Goal: Information Seeking & Learning: Learn about a topic

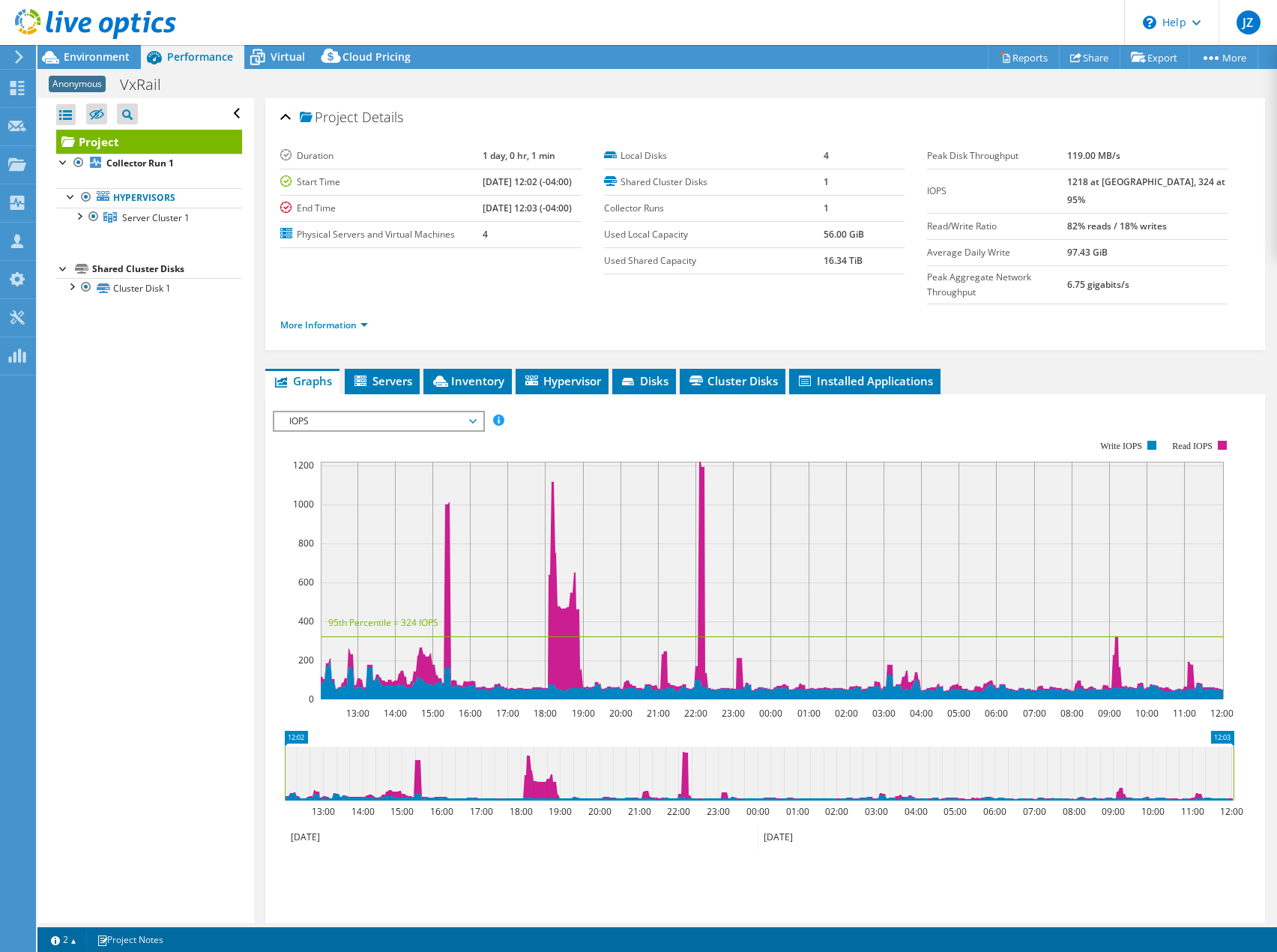
select select "USD"
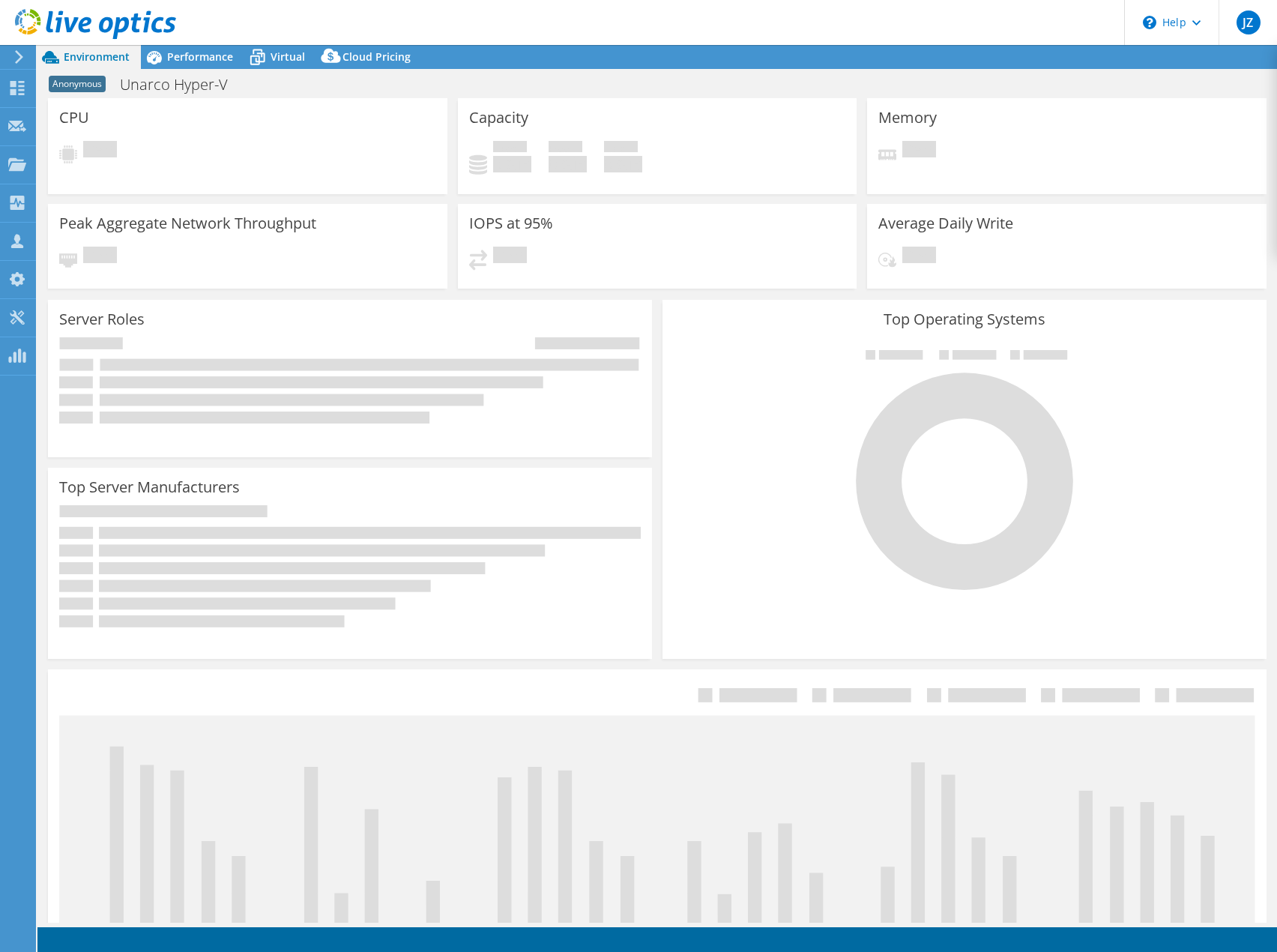
select select "USD"
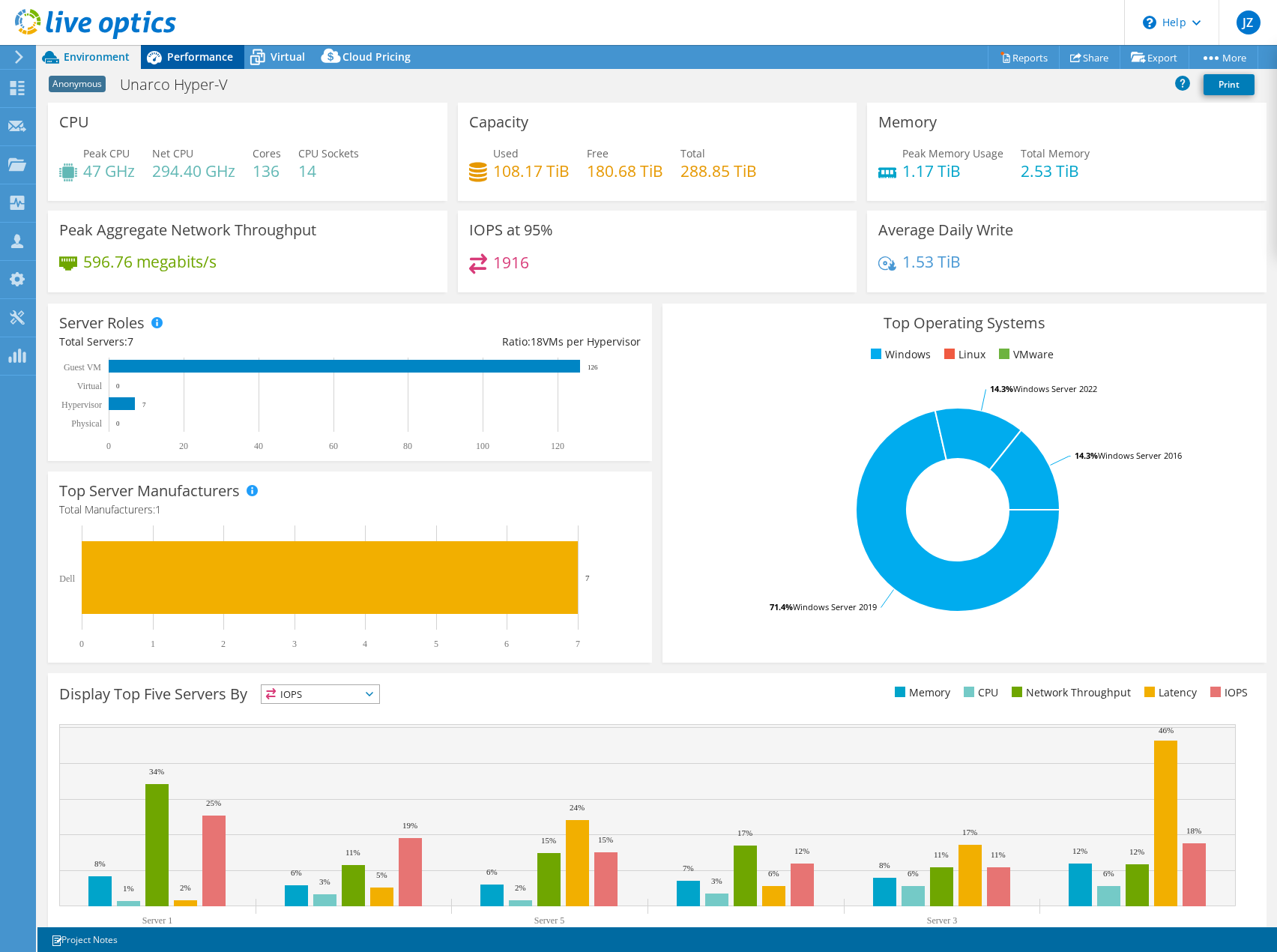
click at [220, 62] on span "Performance" at bounding box center [199, 56] width 66 height 14
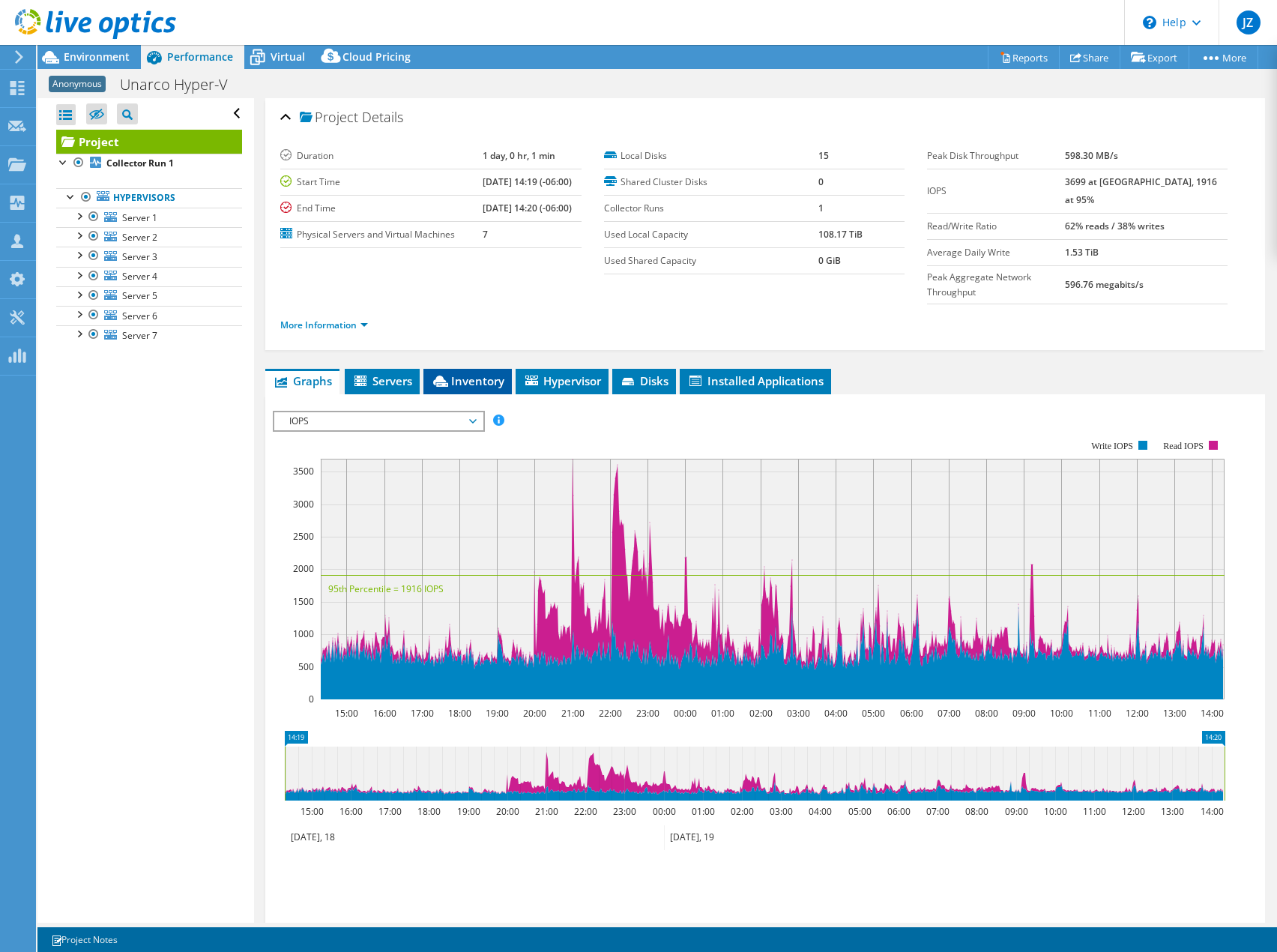
click at [453, 373] on span "Inventory" at bounding box center [468, 380] width 74 height 15
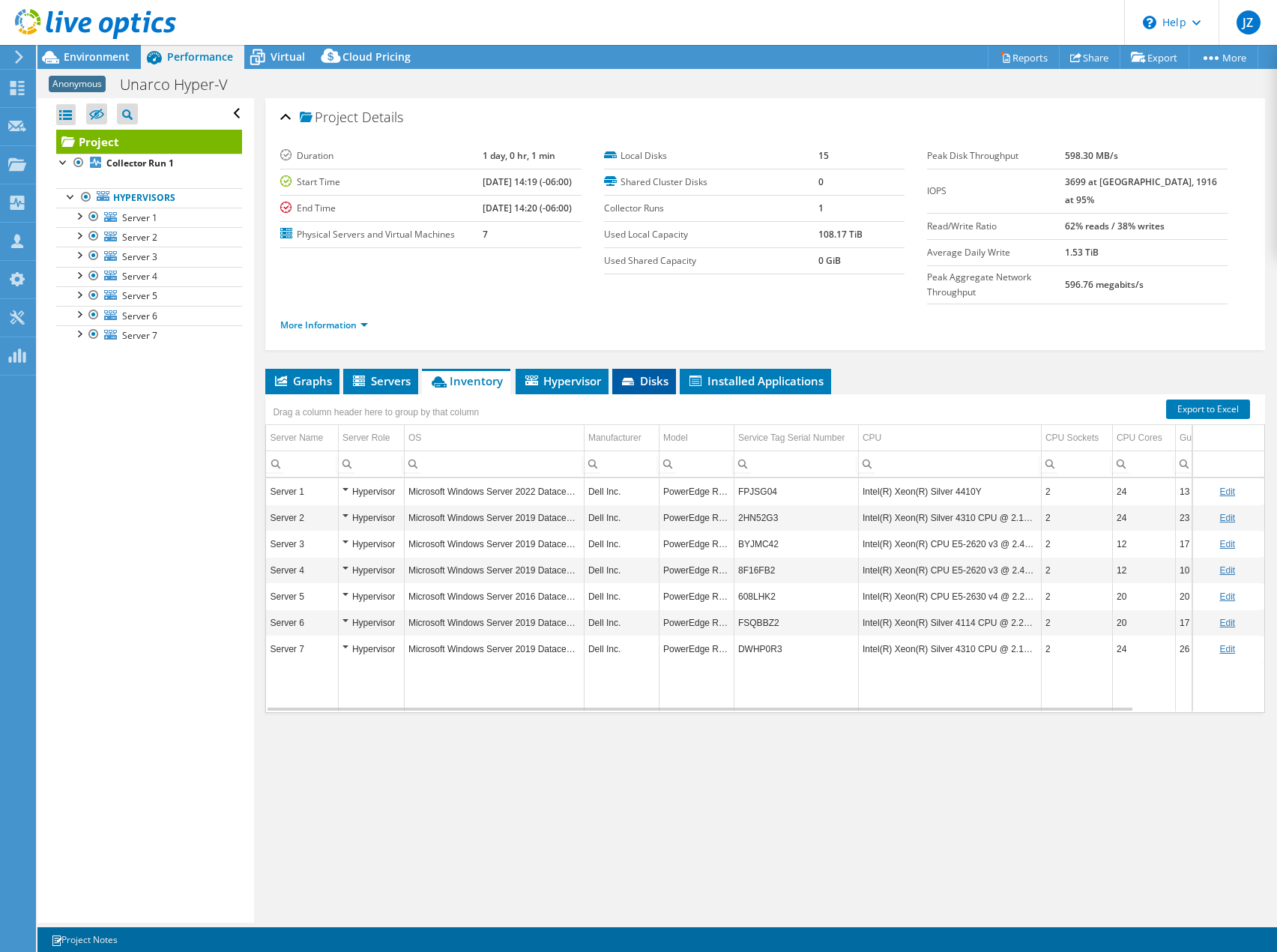
click at [648, 373] on span "Disks" at bounding box center [644, 380] width 49 height 15
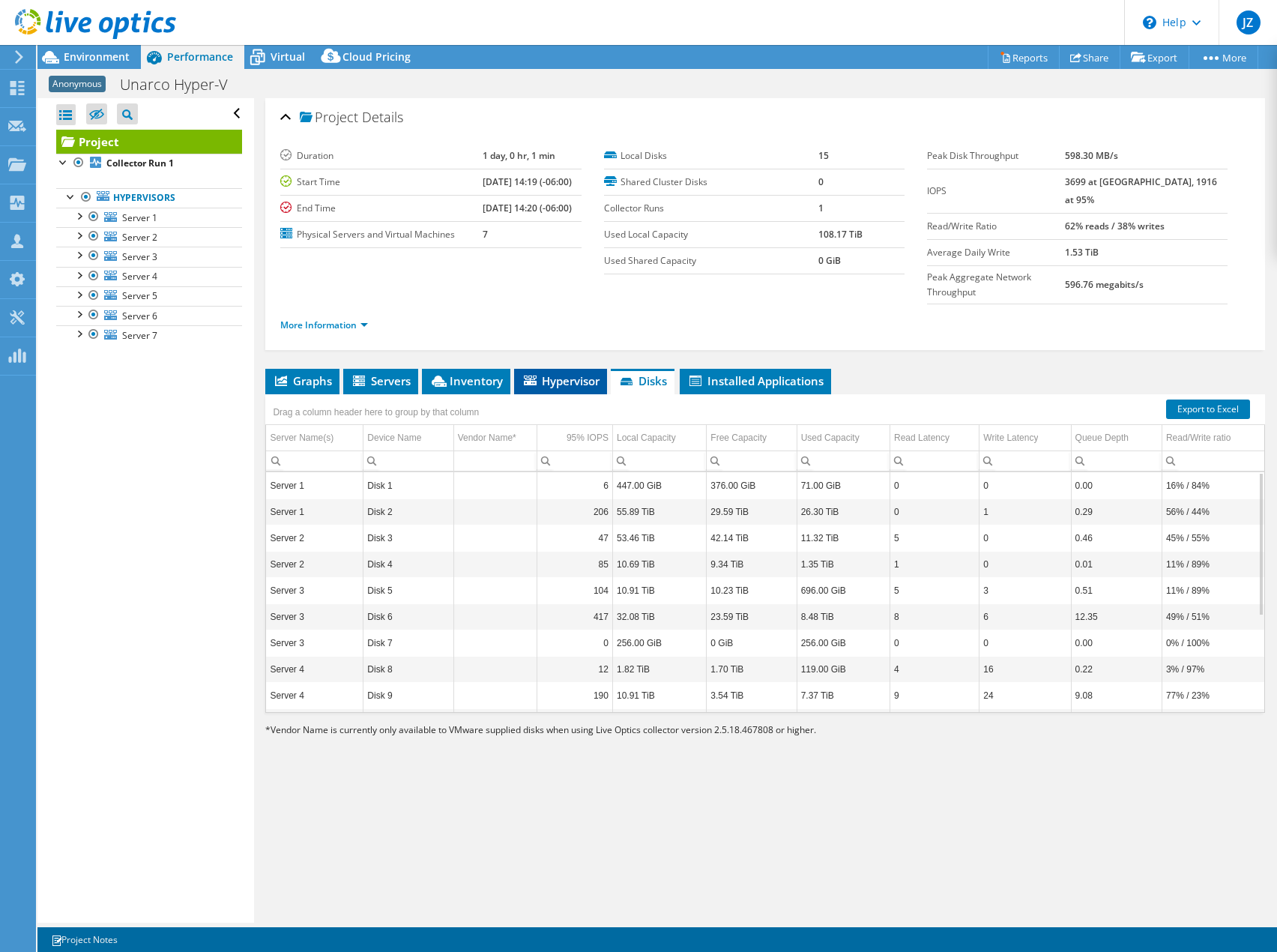
click at [550, 373] on span "Hypervisor" at bounding box center [560, 380] width 78 height 15
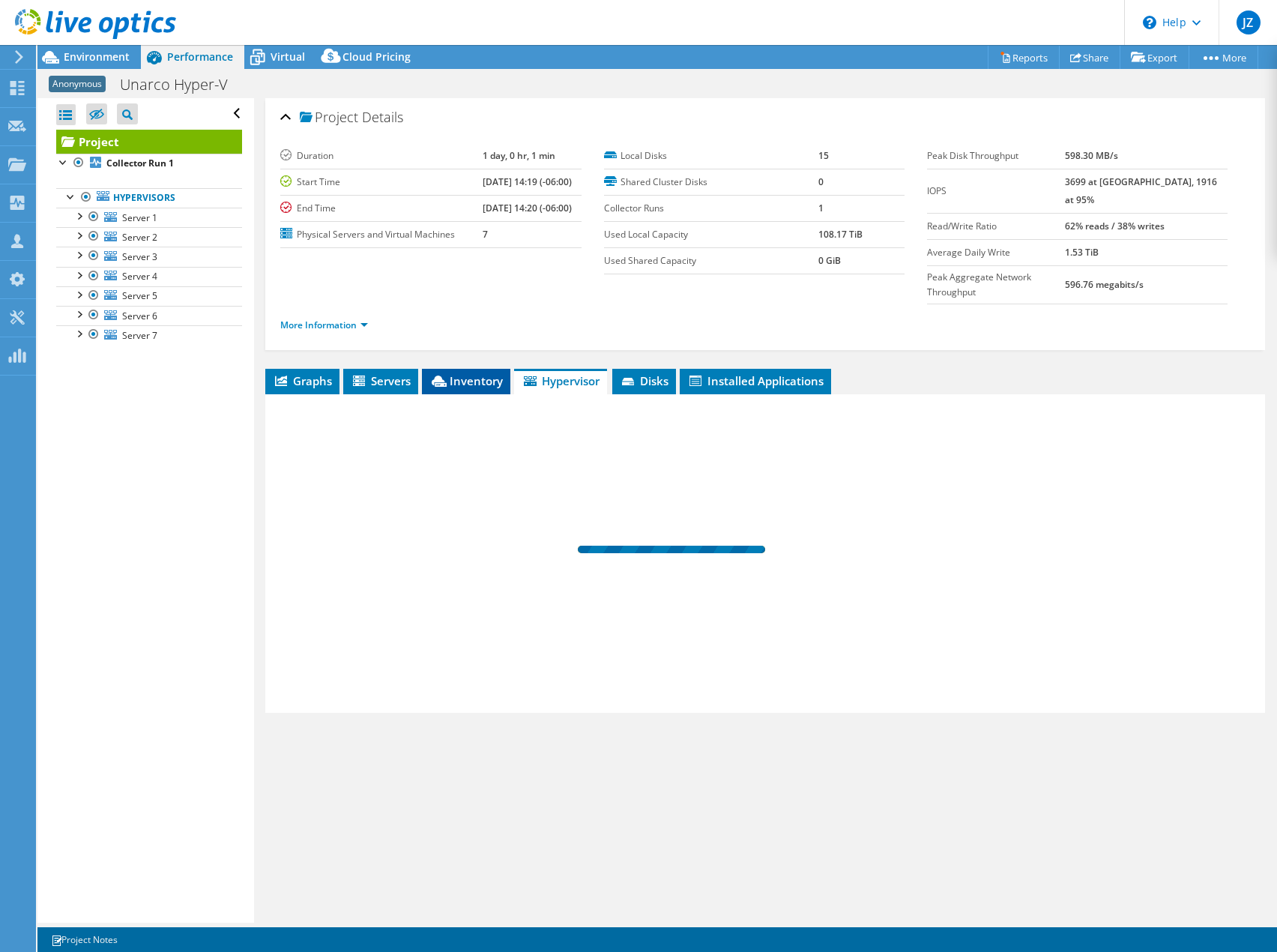
click at [470, 373] on span "Inventory" at bounding box center [466, 380] width 74 height 15
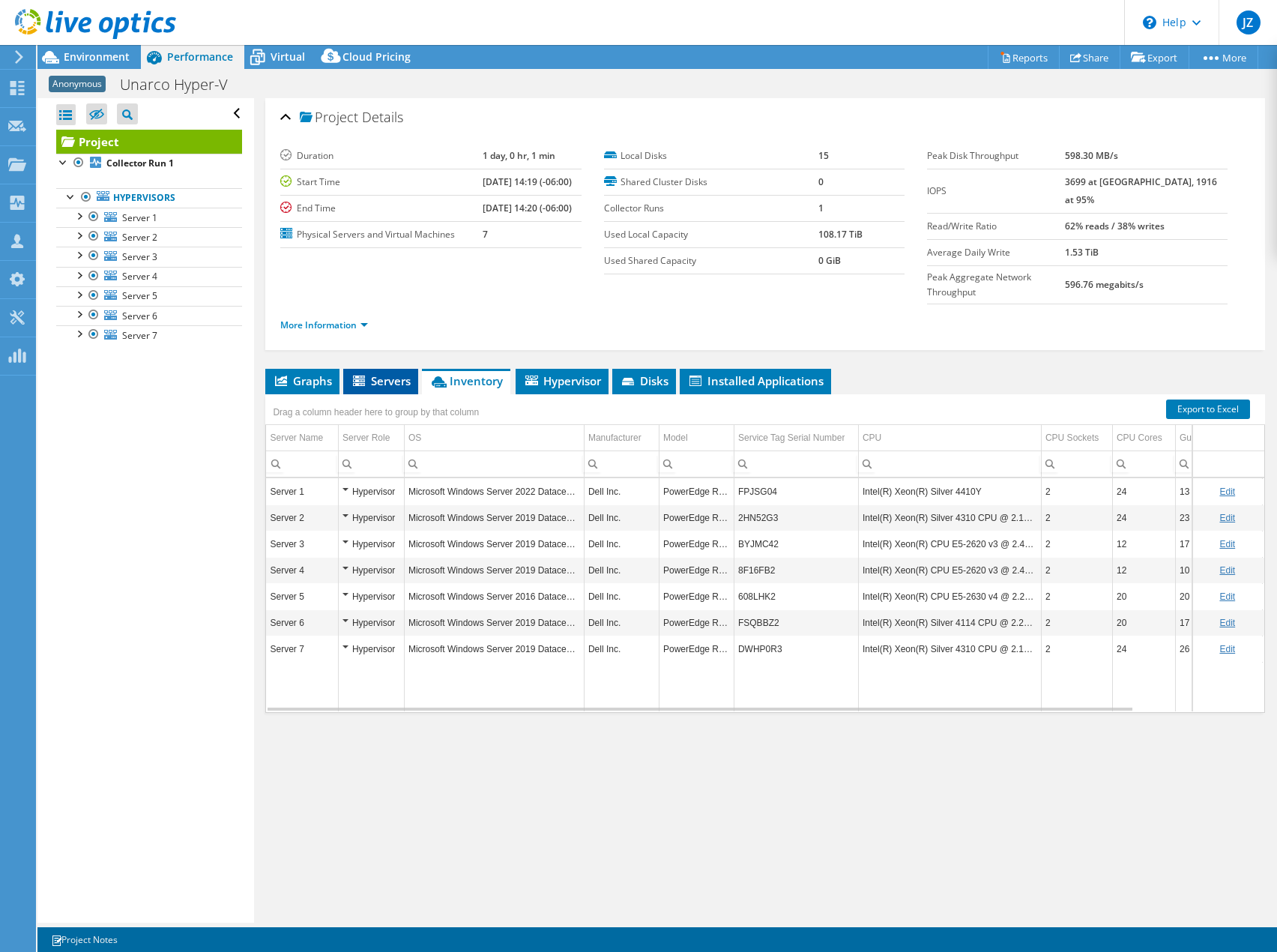
click at [396, 373] on span "Servers" at bounding box center [381, 380] width 60 height 15
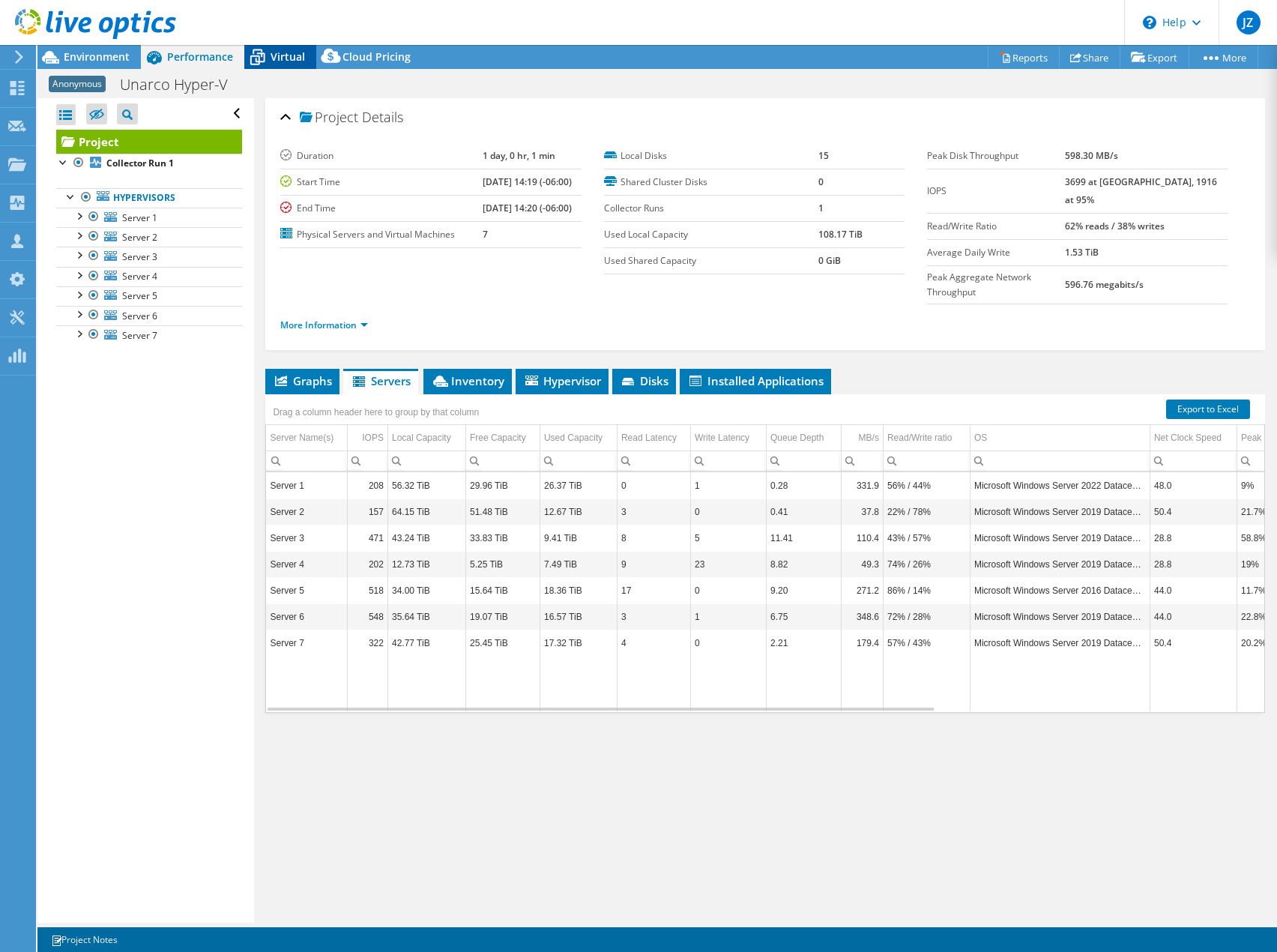
click at [305, 59] on div "Virtual" at bounding box center [280, 56] width 72 height 24
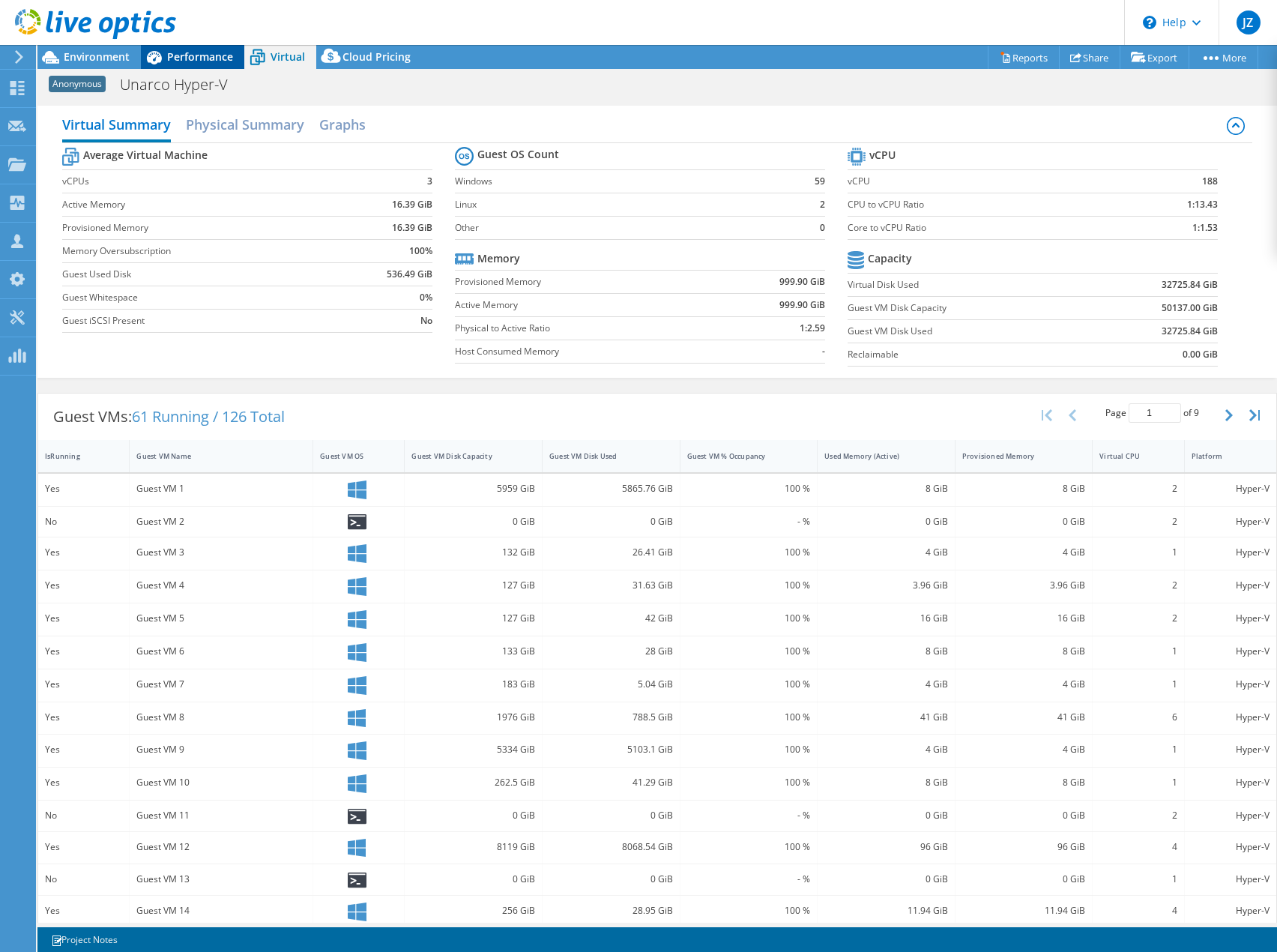
click at [218, 54] on span "Performance" at bounding box center [199, 56] width 66 height 14
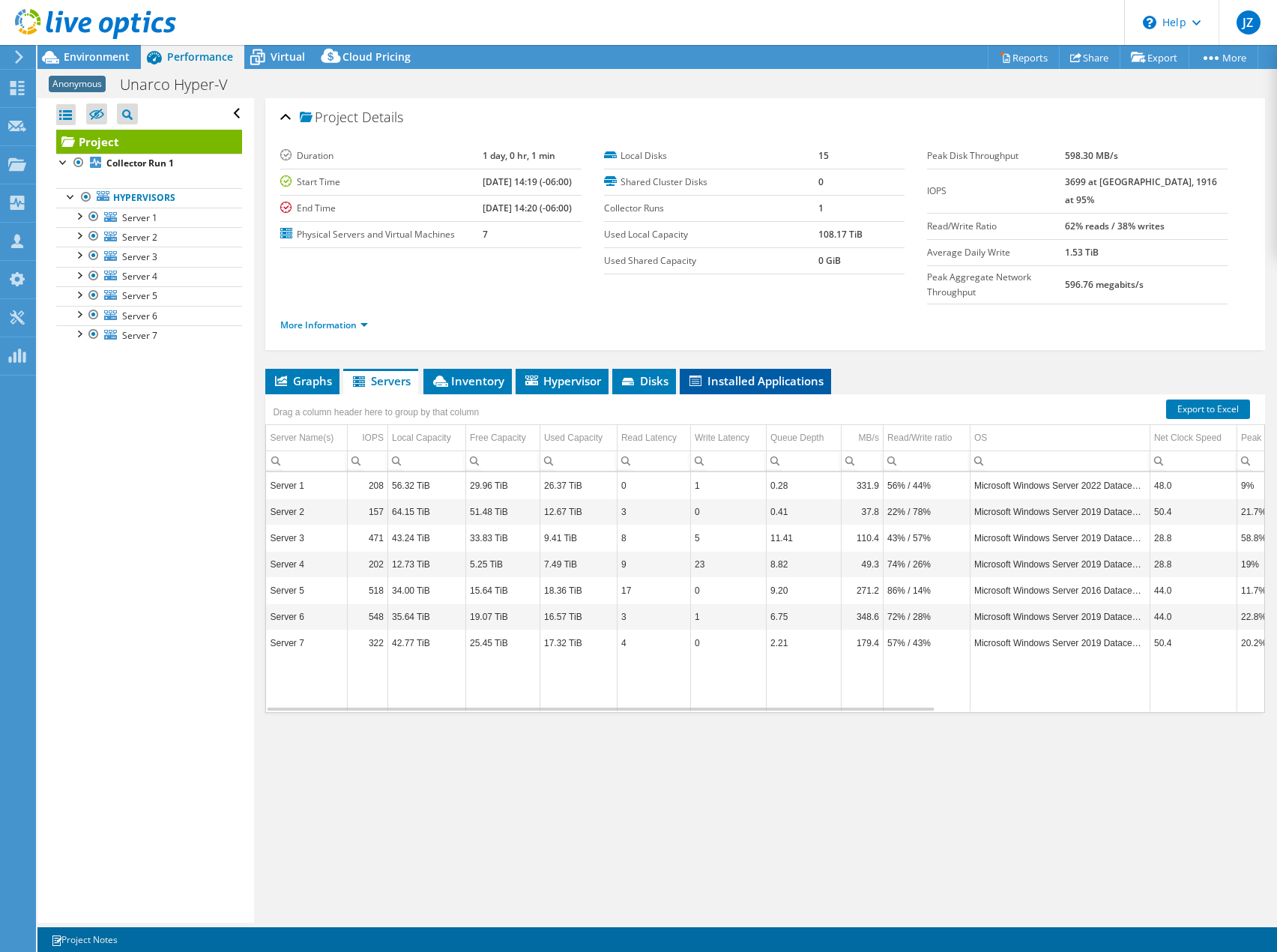
click at [780, 373] on span "Installed Applications" at bounding box center [755, 380] width 136 height 15
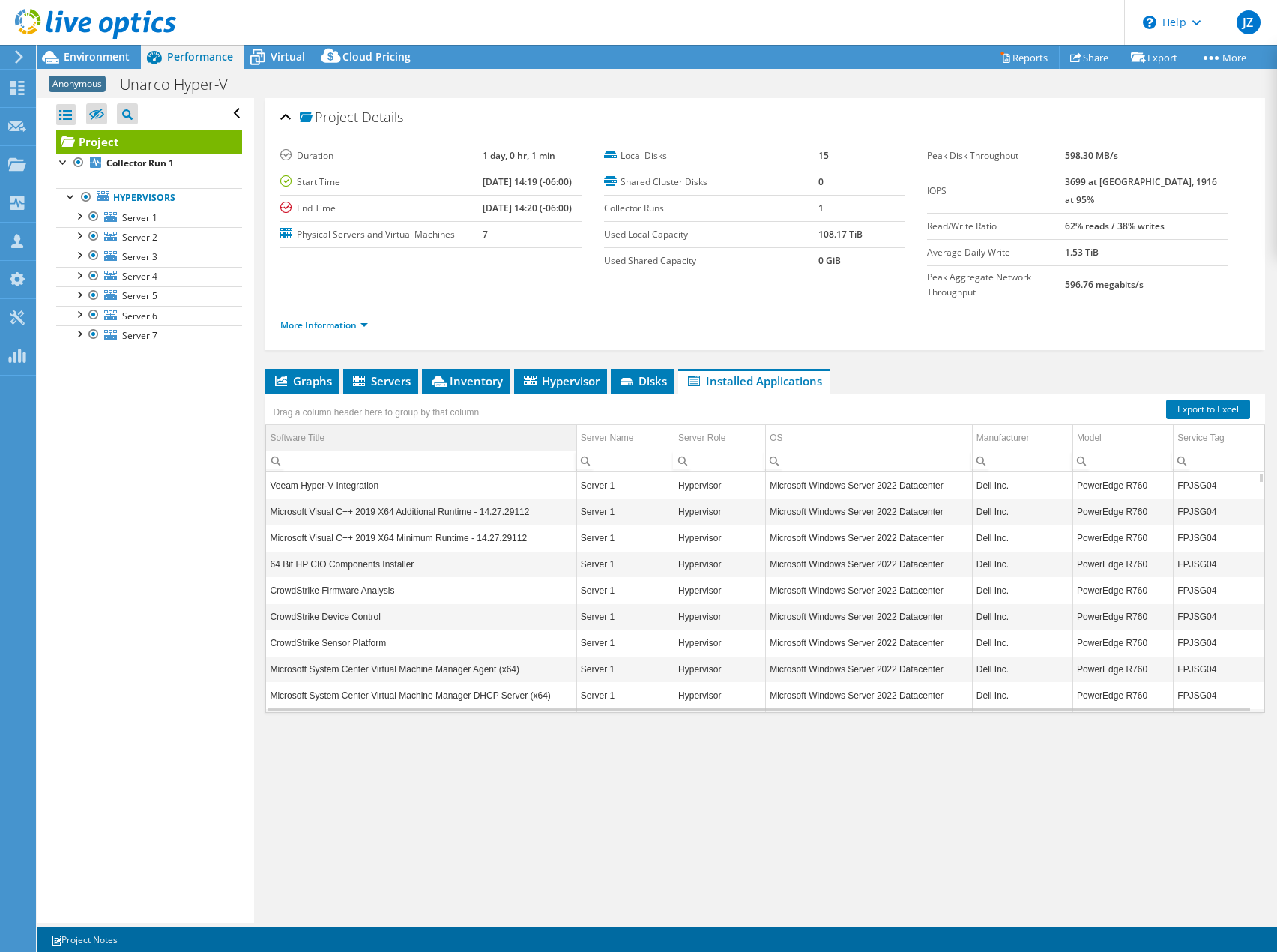
click at [316, 429] on div "Software Title" at bounding box center [297, 438] width 54 height 18
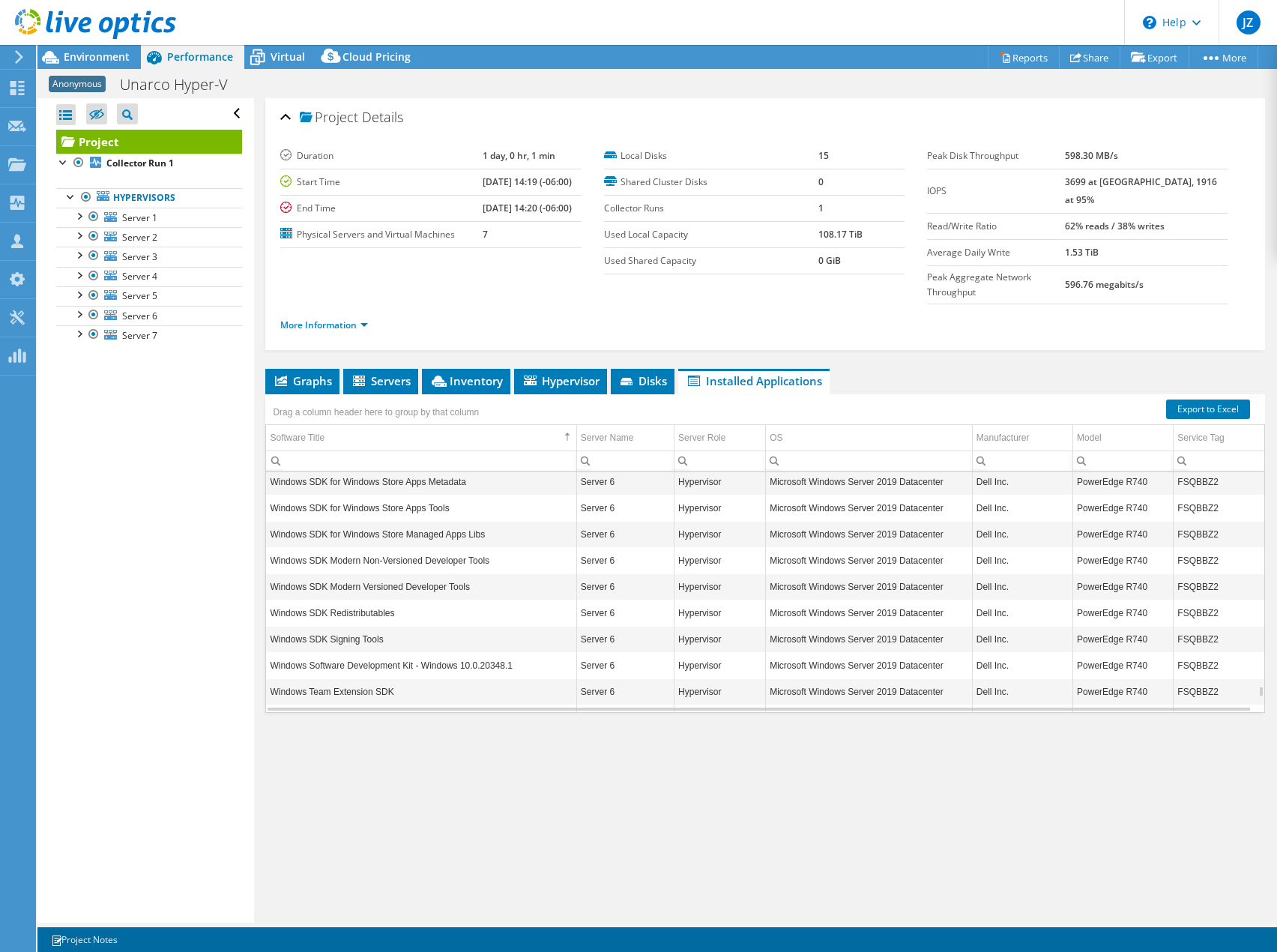
scroll to position [5197, 0]
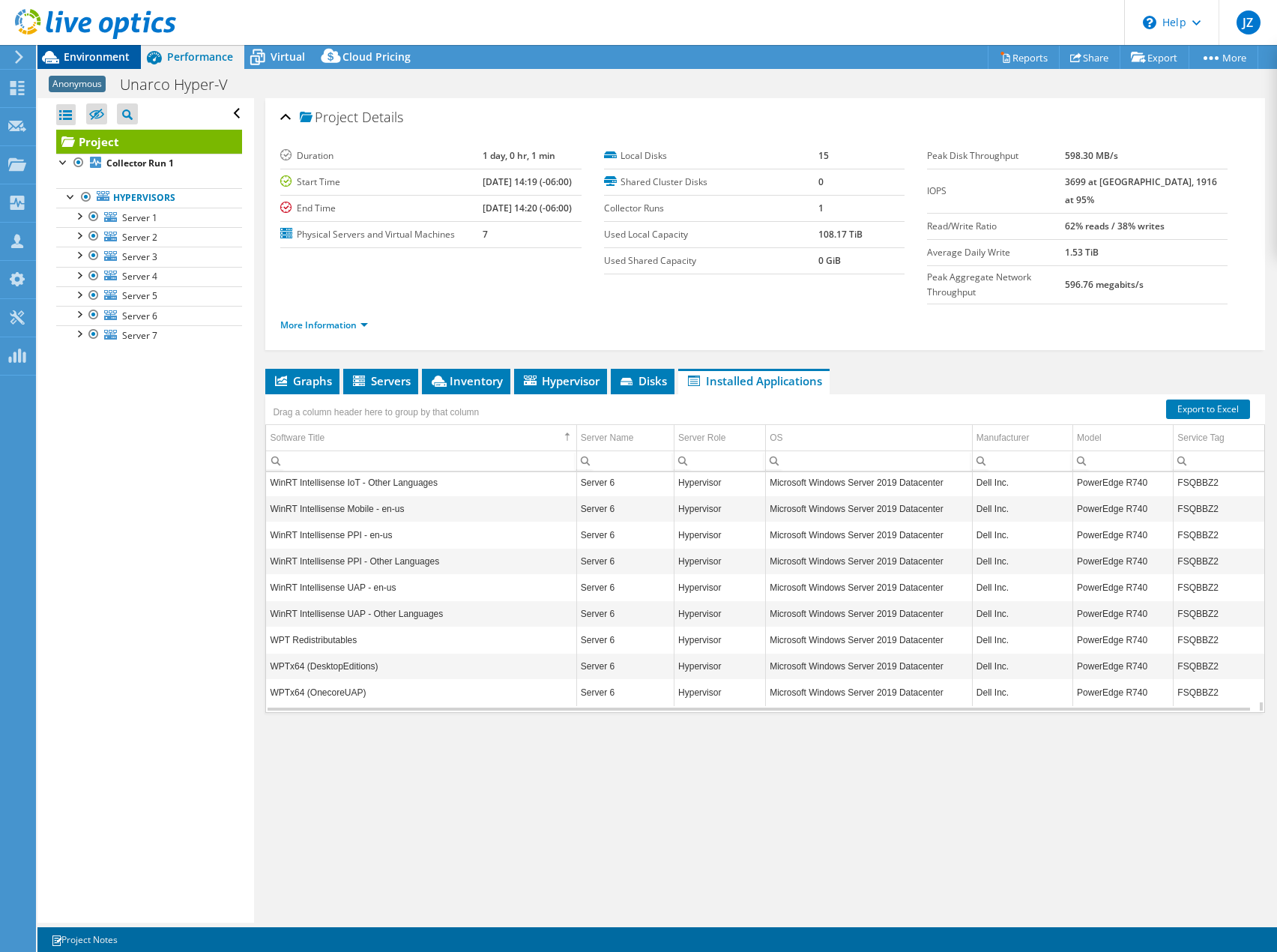
click at [89, 51] on span "Environment" at bounding box center [97, 56] width 66 height 14
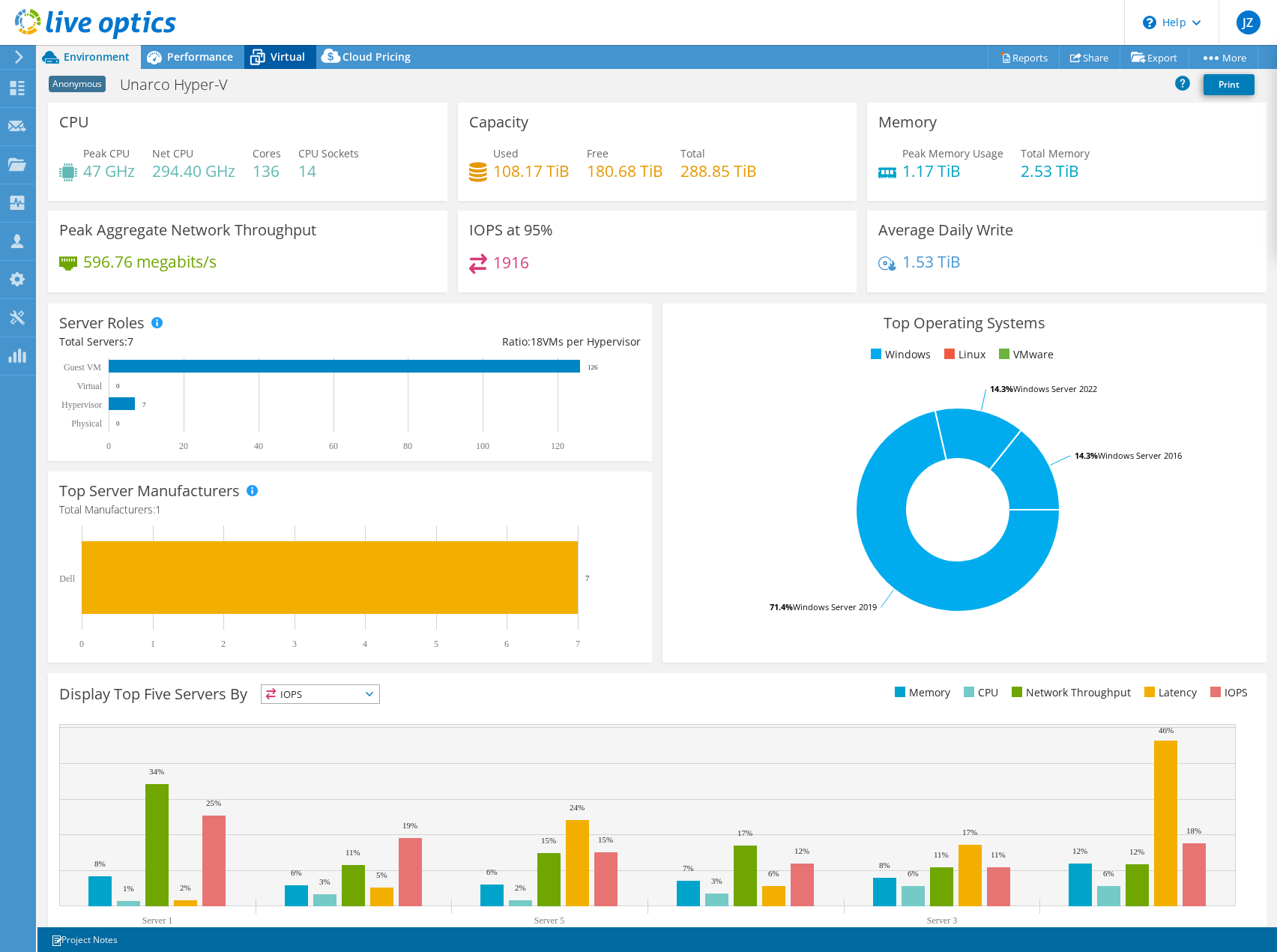
click at [269, 57] on icon at bounding box center [257, 57] width 26 height 26
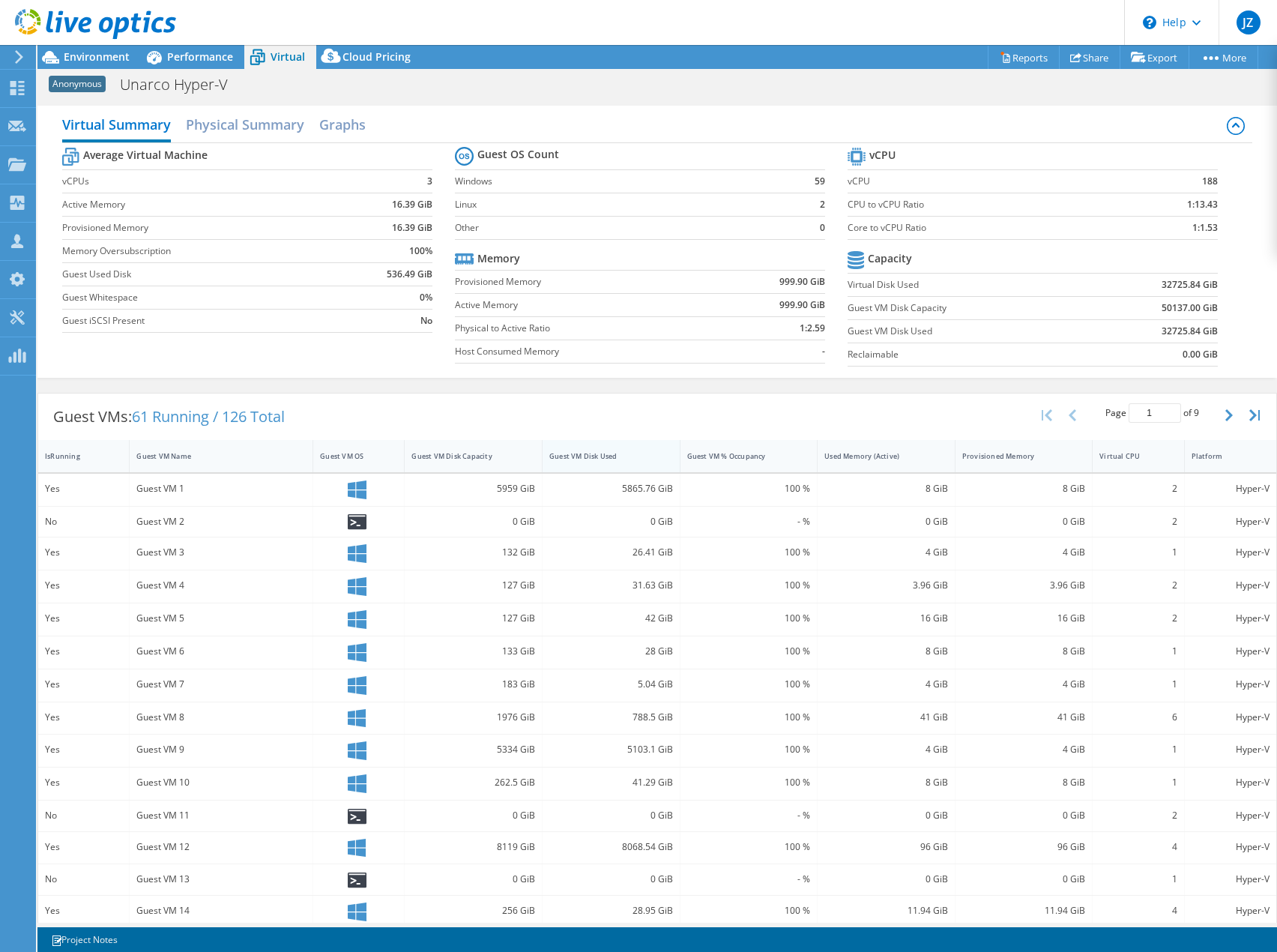
click at [578, 454] on div "Guest VM Disk Used" at bounding box center [602, 455] width 105 height 10
click at [580, 453] on div "Guest VM Disk Used" at bounding box center [602, 455] width 105 height 10
click at [611, 407] on div "Guest VMs: 61 Running / 126 Total Page 1 of 9 5 rows 10 rows 20 rows 25 rows 50…" at bounding box center [657, 416] width 1238 height 47
drag, startPoint x: 745, startPoint y: 34, endPoint x: 876, endPoint y: 6, distance: 134.0
click at [745, 34] on header "JZ Partner Team Member Jordan Zubal jzubal@redesign-group.com redesign My Profi…" at bounding box center [638, 22] width 1277 height 45
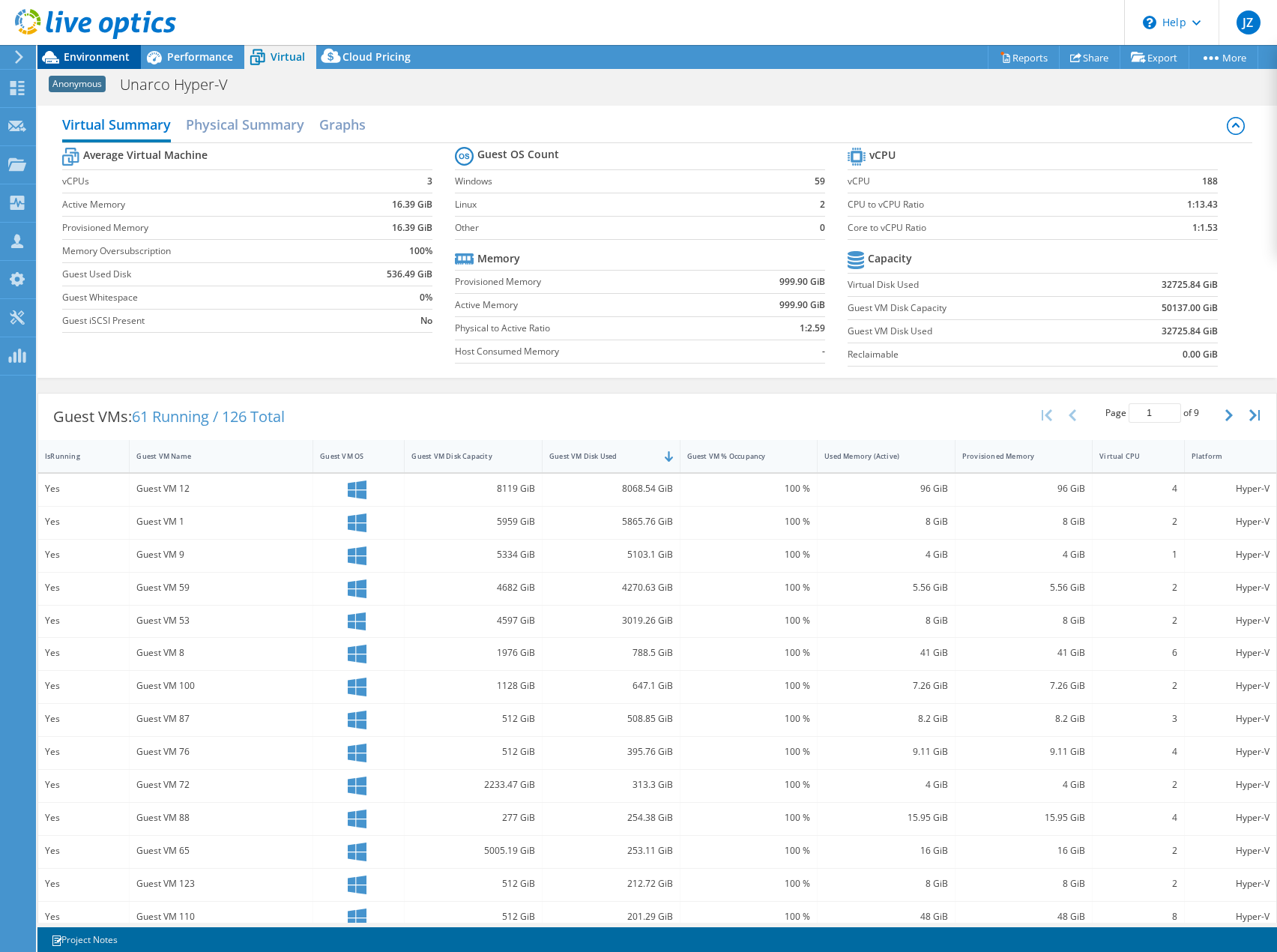
click at [114, 60] on span "Environment" at bounding box center [97, 56] width 66 height 14
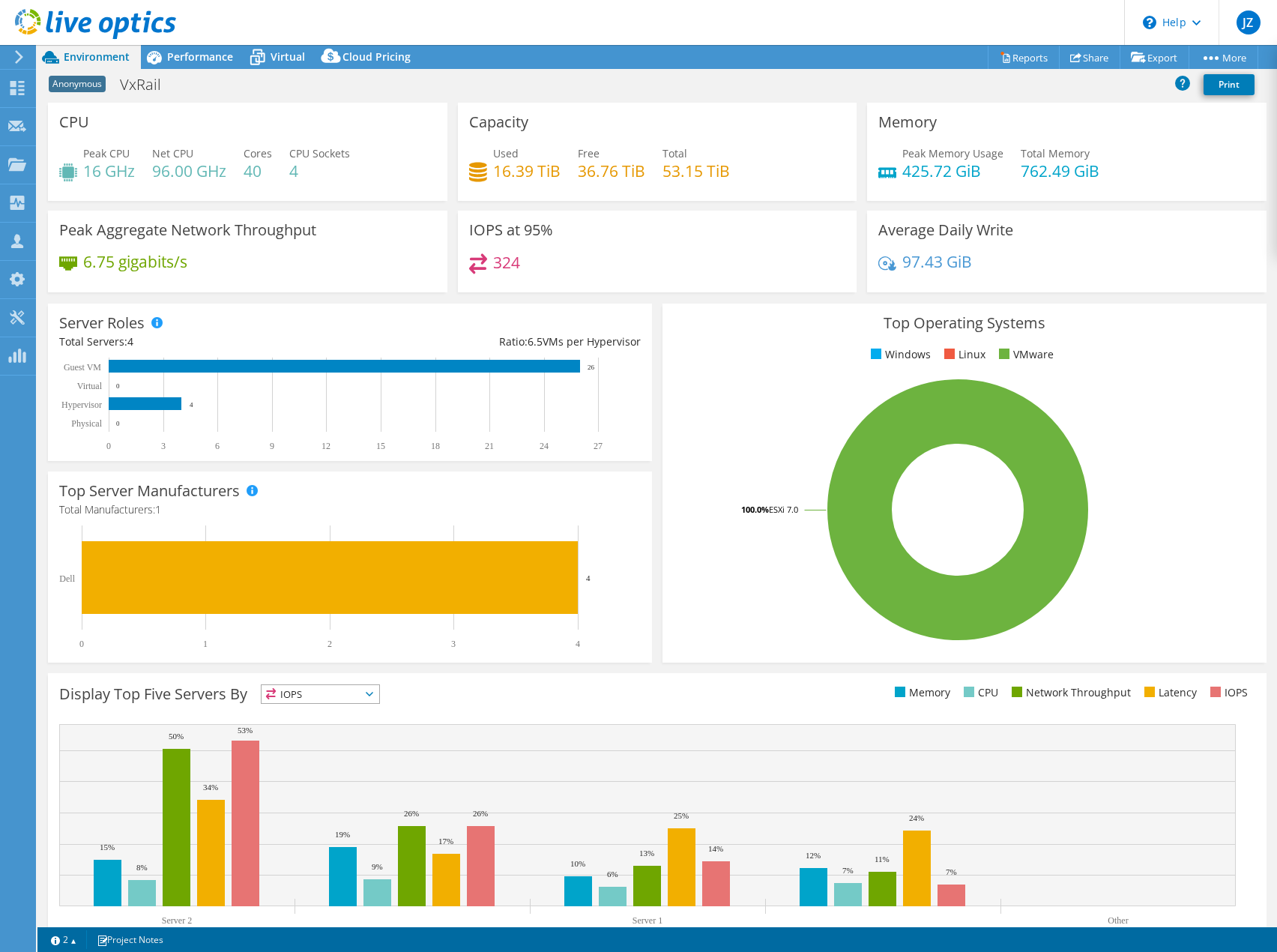
select select "USD"
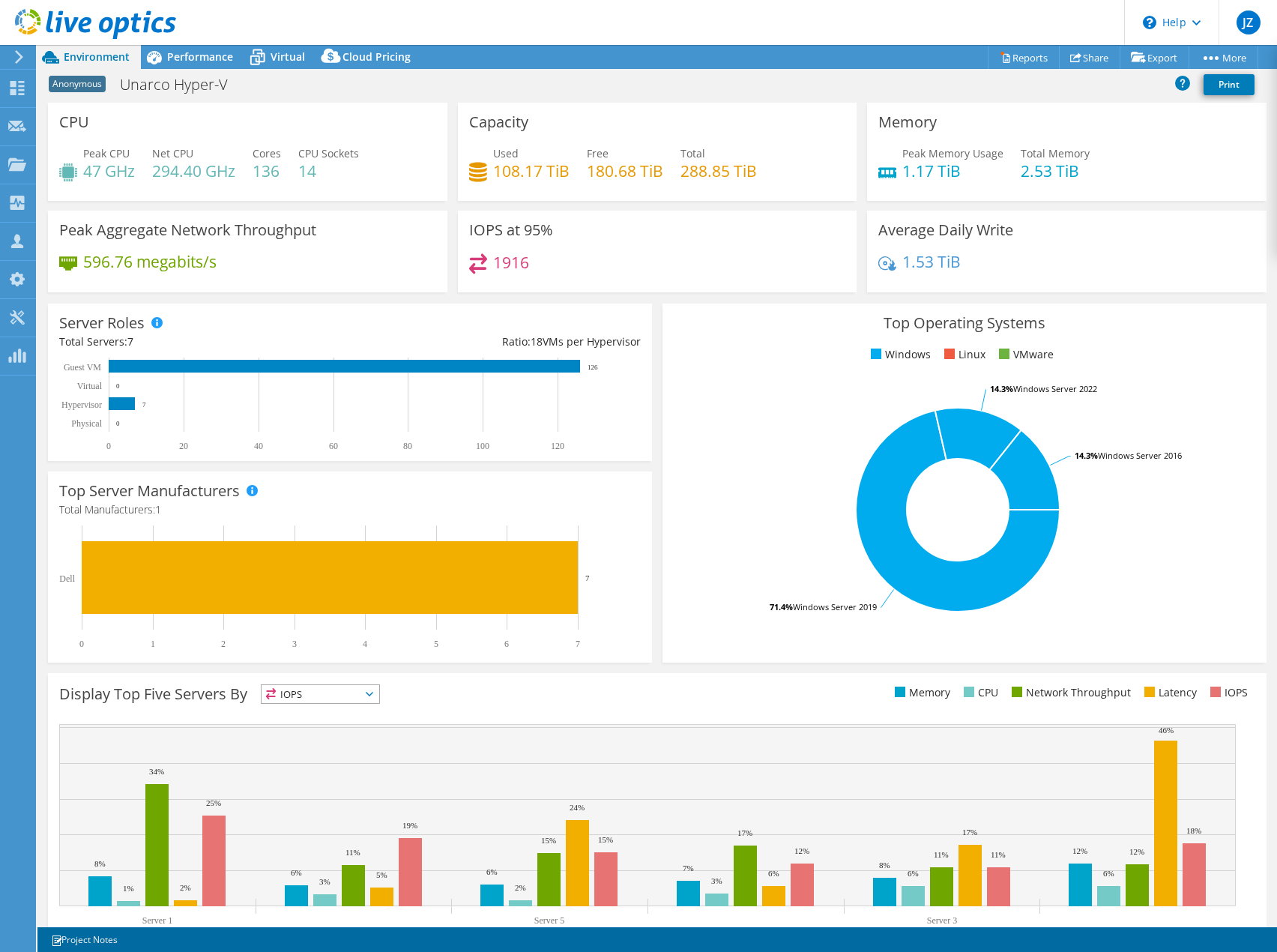
select select "USD"
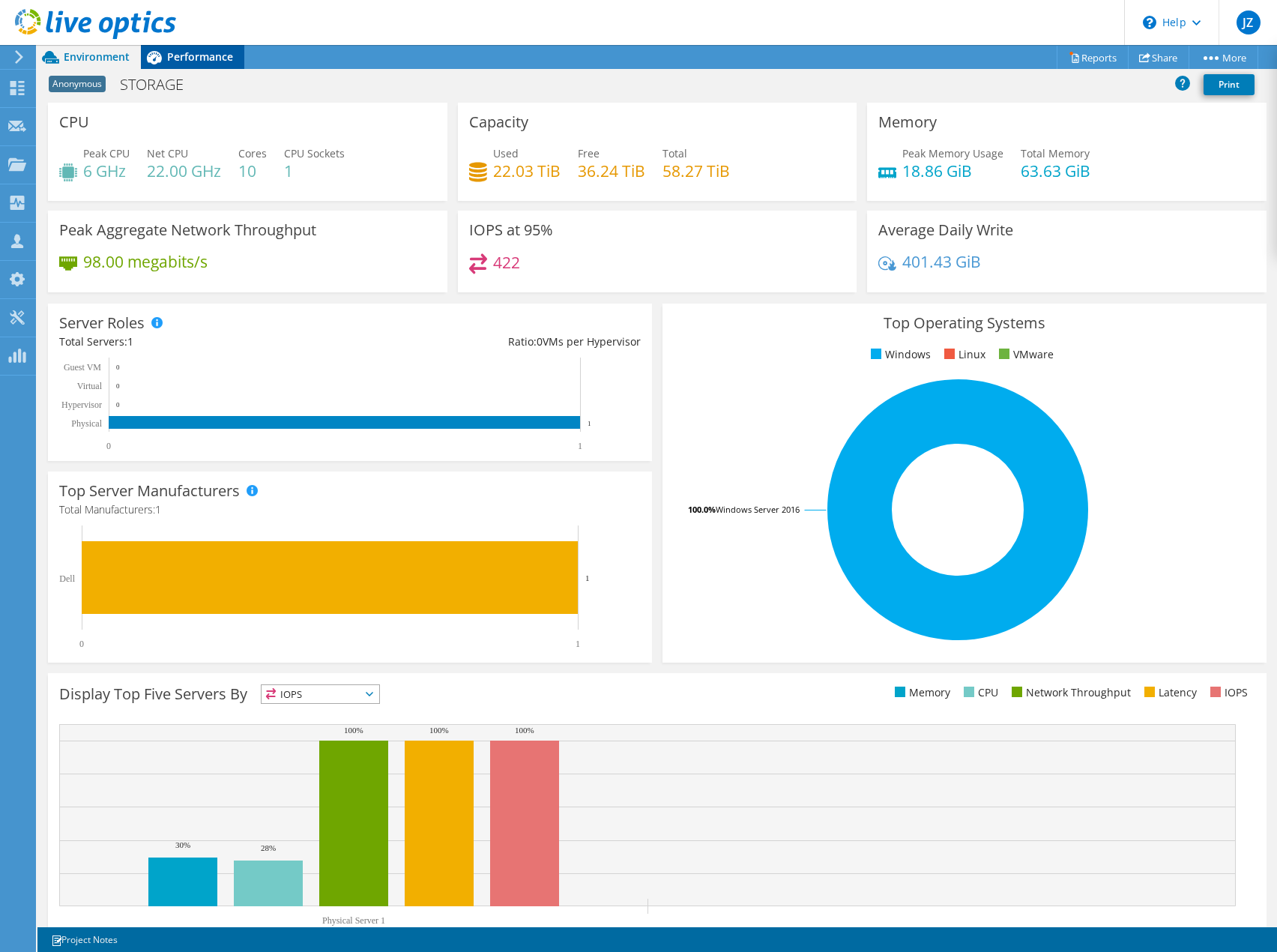
click at [188, 58] on span "Performance" at bounding box center [199, 56] width 66 height 14
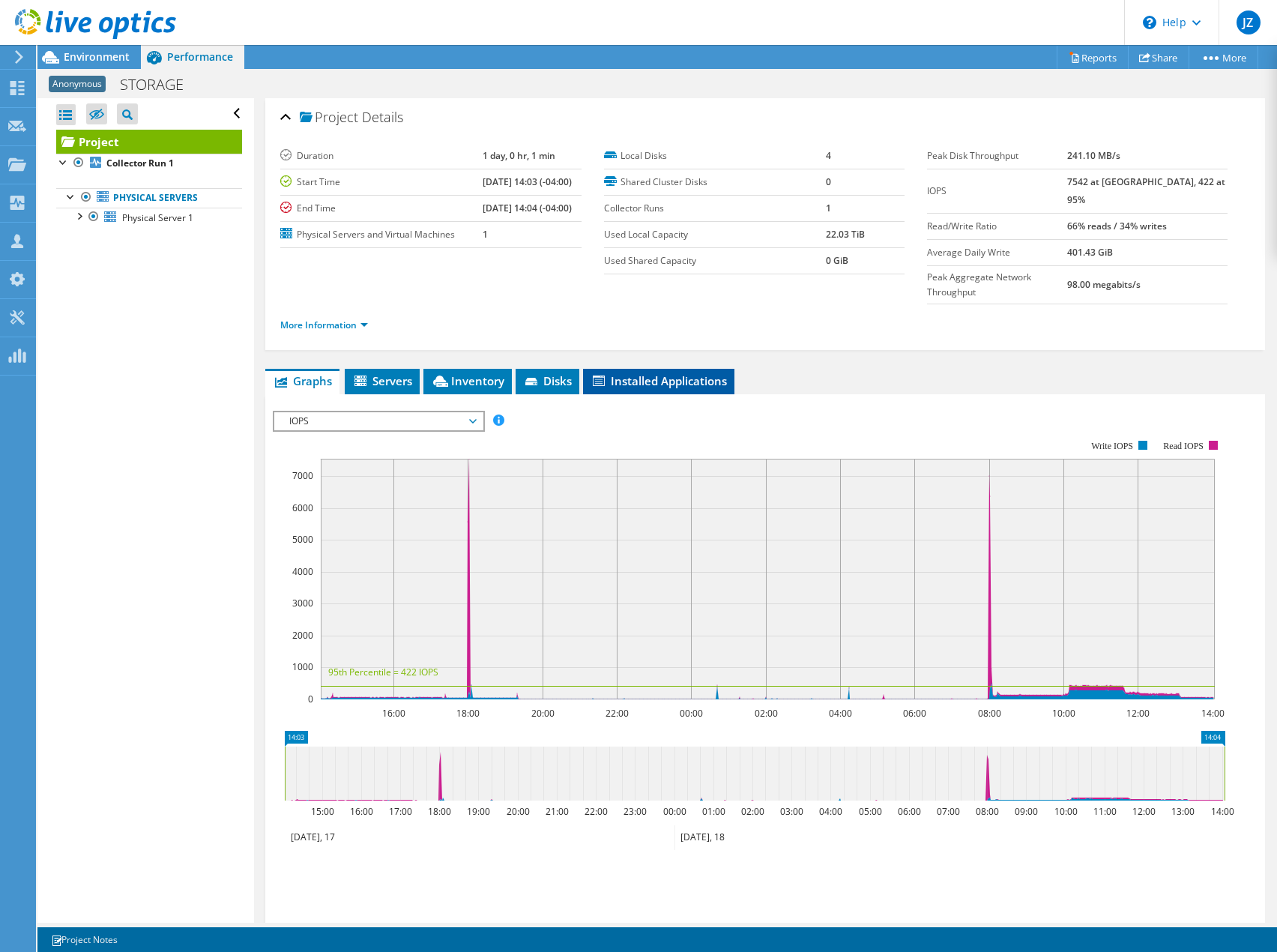
click at [676, 369] on li "Installed Applications" at bounding box center [659, 381] width 152 height 25
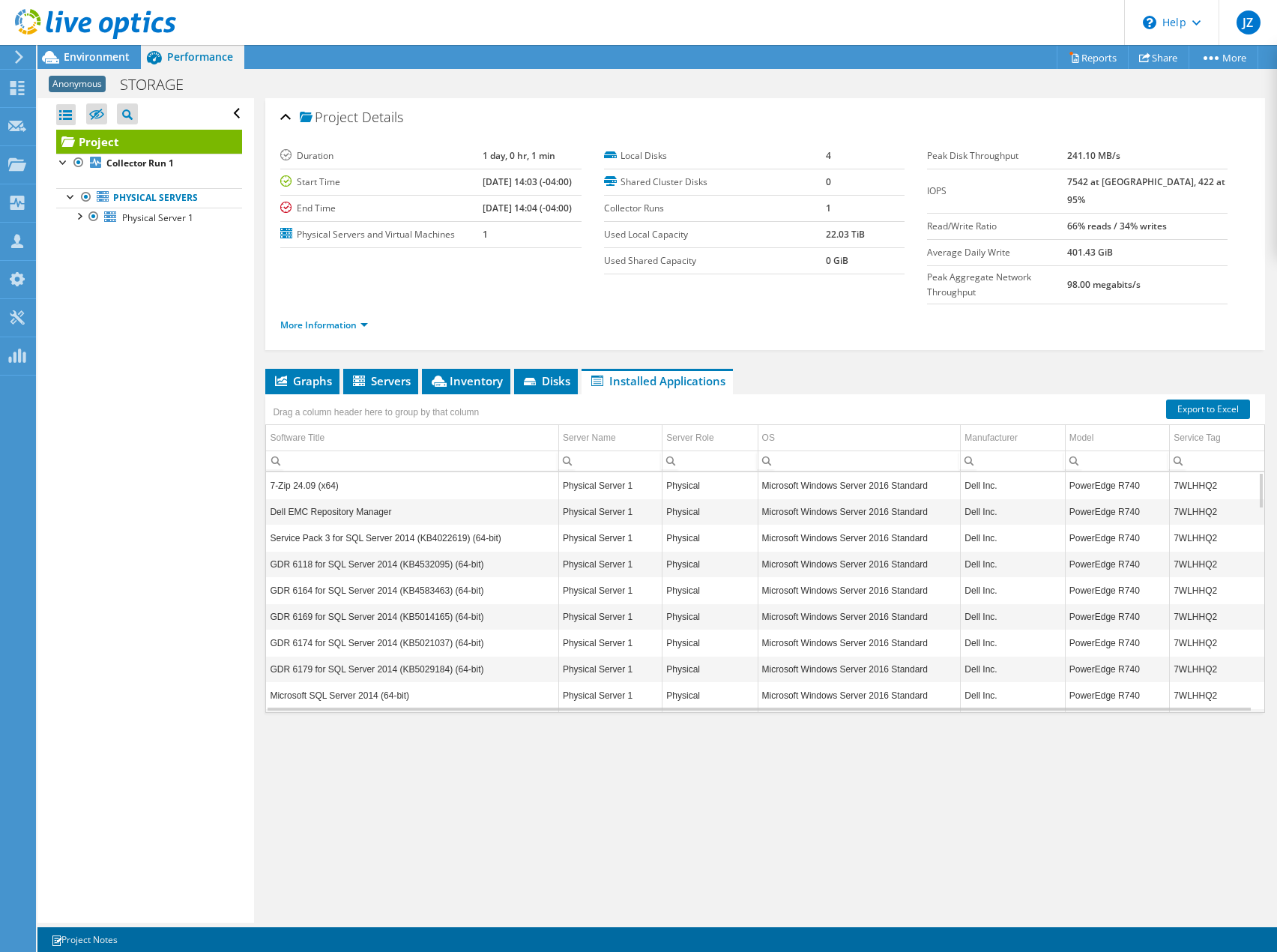
drag, startPoint x: 386, startPoint y: 413, endPoint x: 378, endPoint y: 440, distance: 28.2
click at [386, 425] on td "Software Title" at bounding box center [412, 438] width 292 height 26
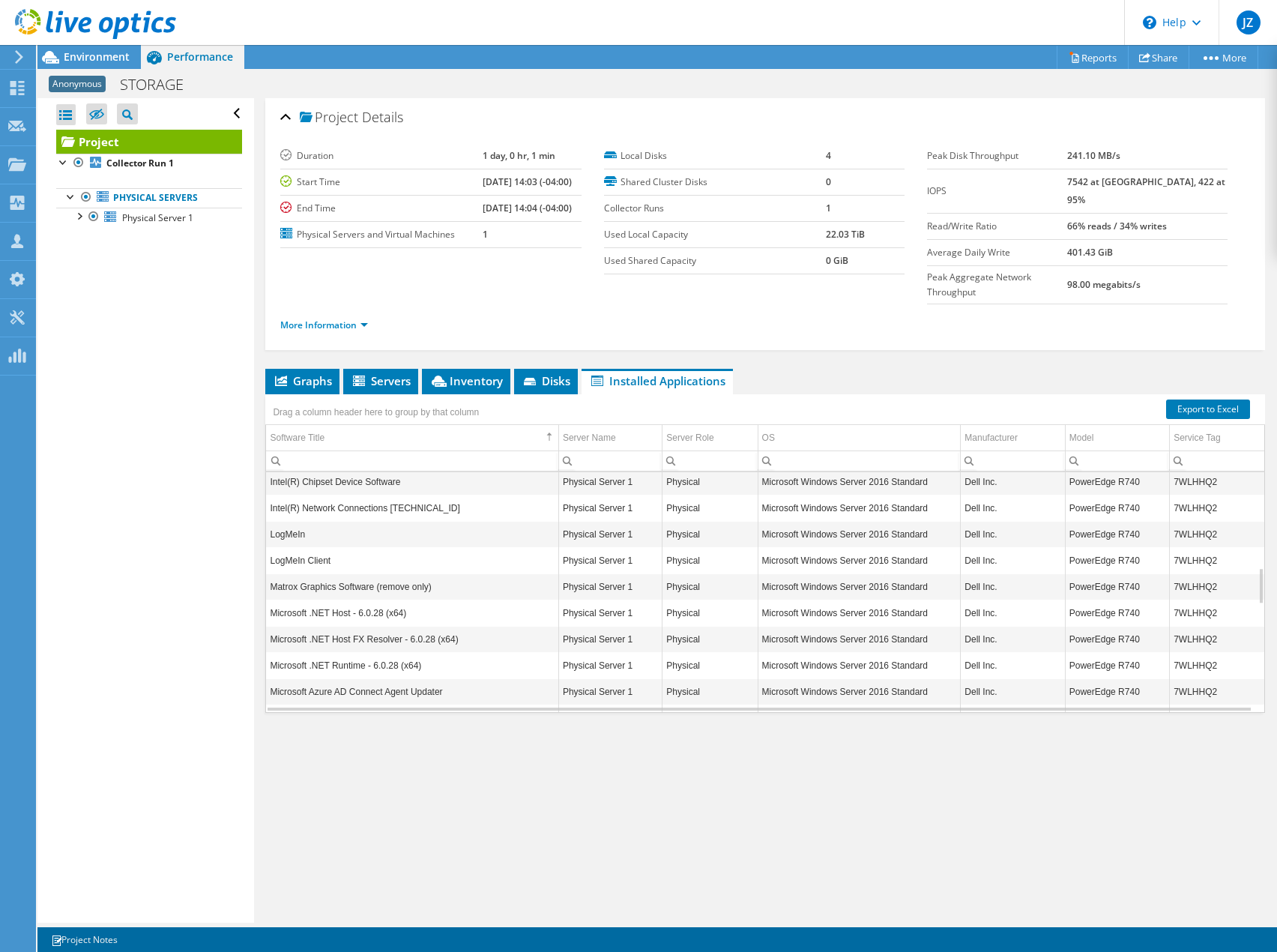
scroll to position [629, 0]
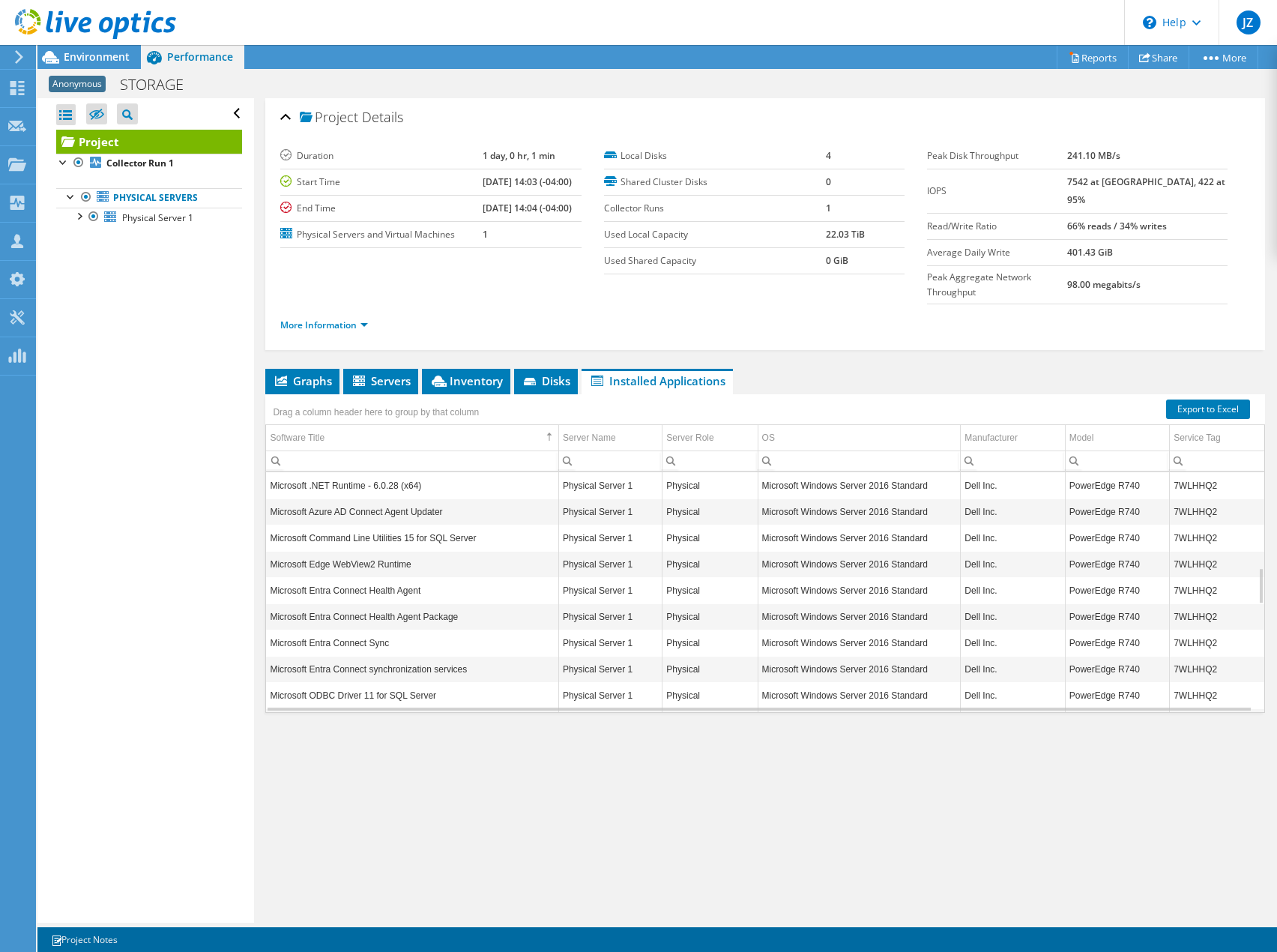
click at [402, 451] on input "Column Software Title, Filter cell" at bounding box center [412, 461] width 291 height 19
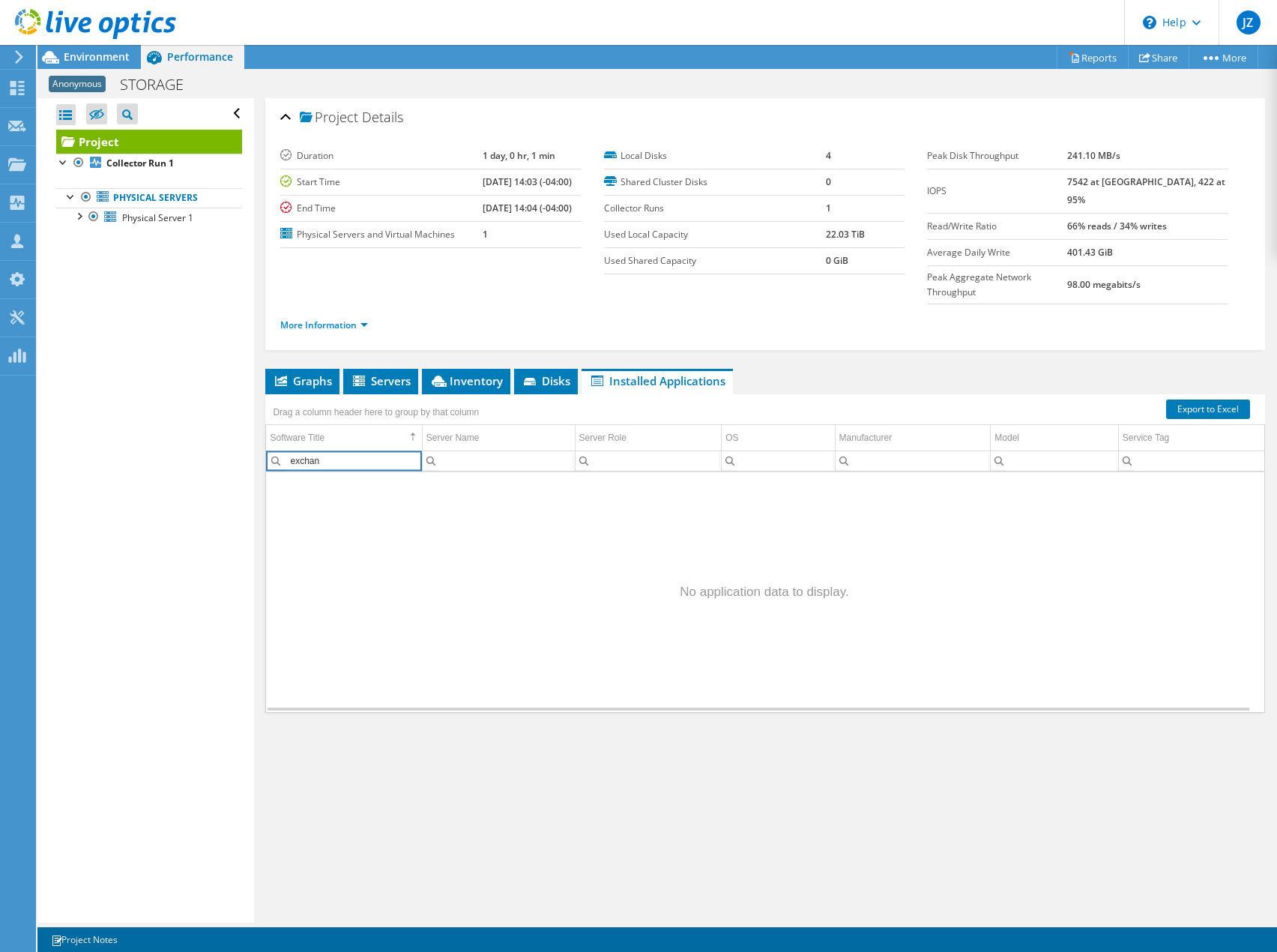
scroll to position [0, 0]
type input "e"
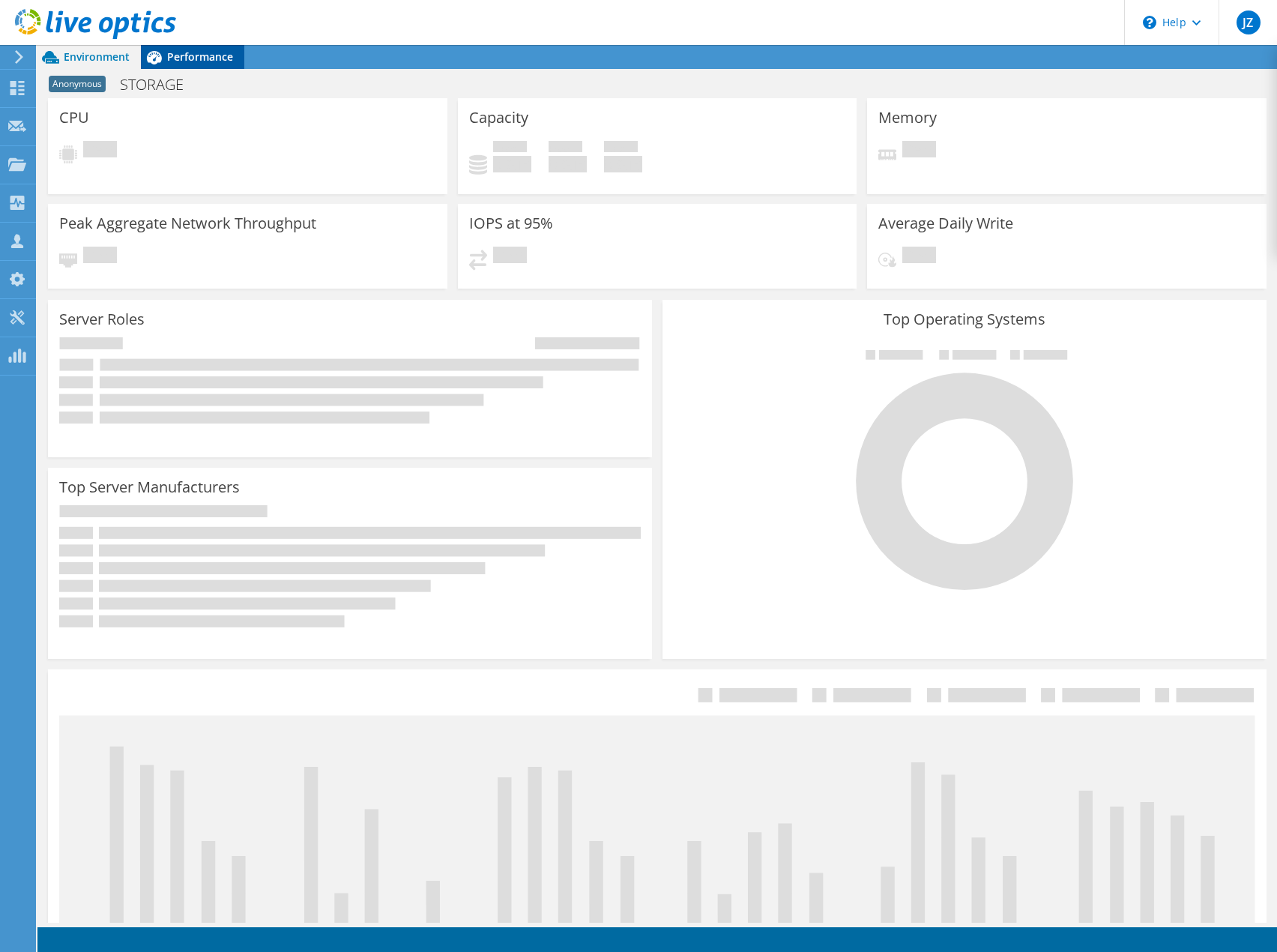
click at [194, 60] on span "Performance" at bounding box center [199, 56] width 66 height 14
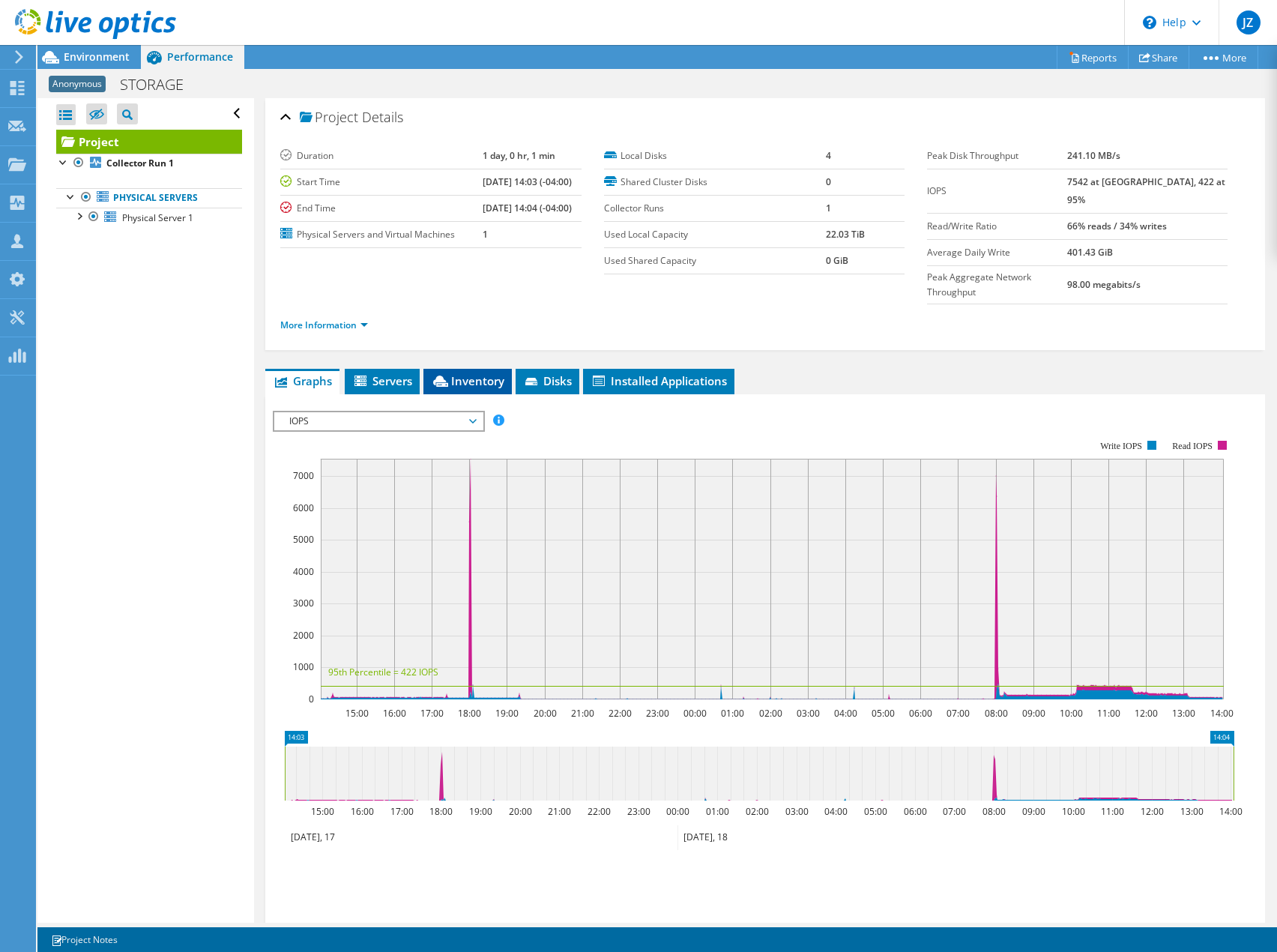
click at [476, 373] on span "Inventory" at bounding box center [468, 380] width 74 height 15
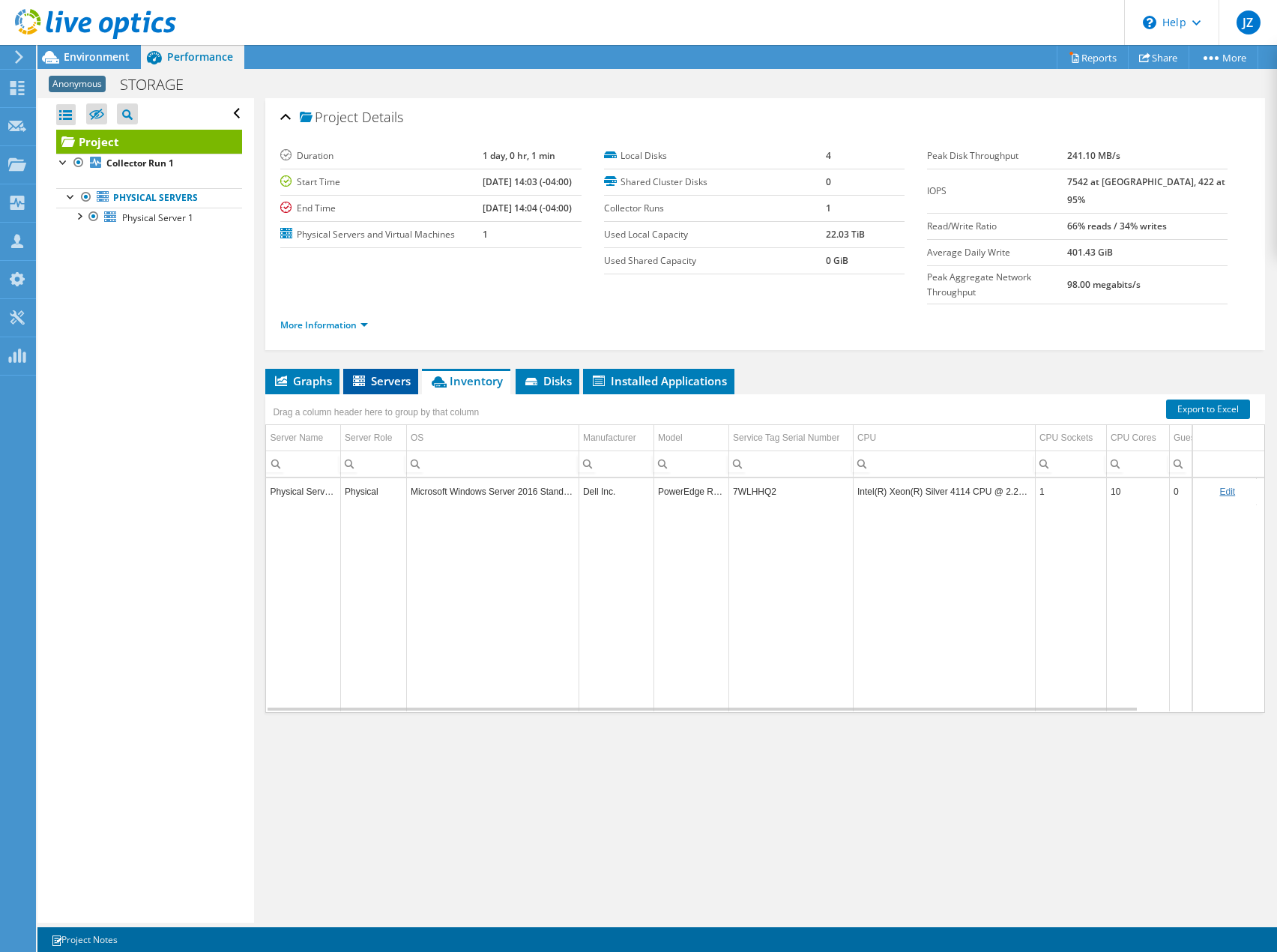
click at [391, 373] on span "Servers" at bounding box center [381, 380] width 60 height 15
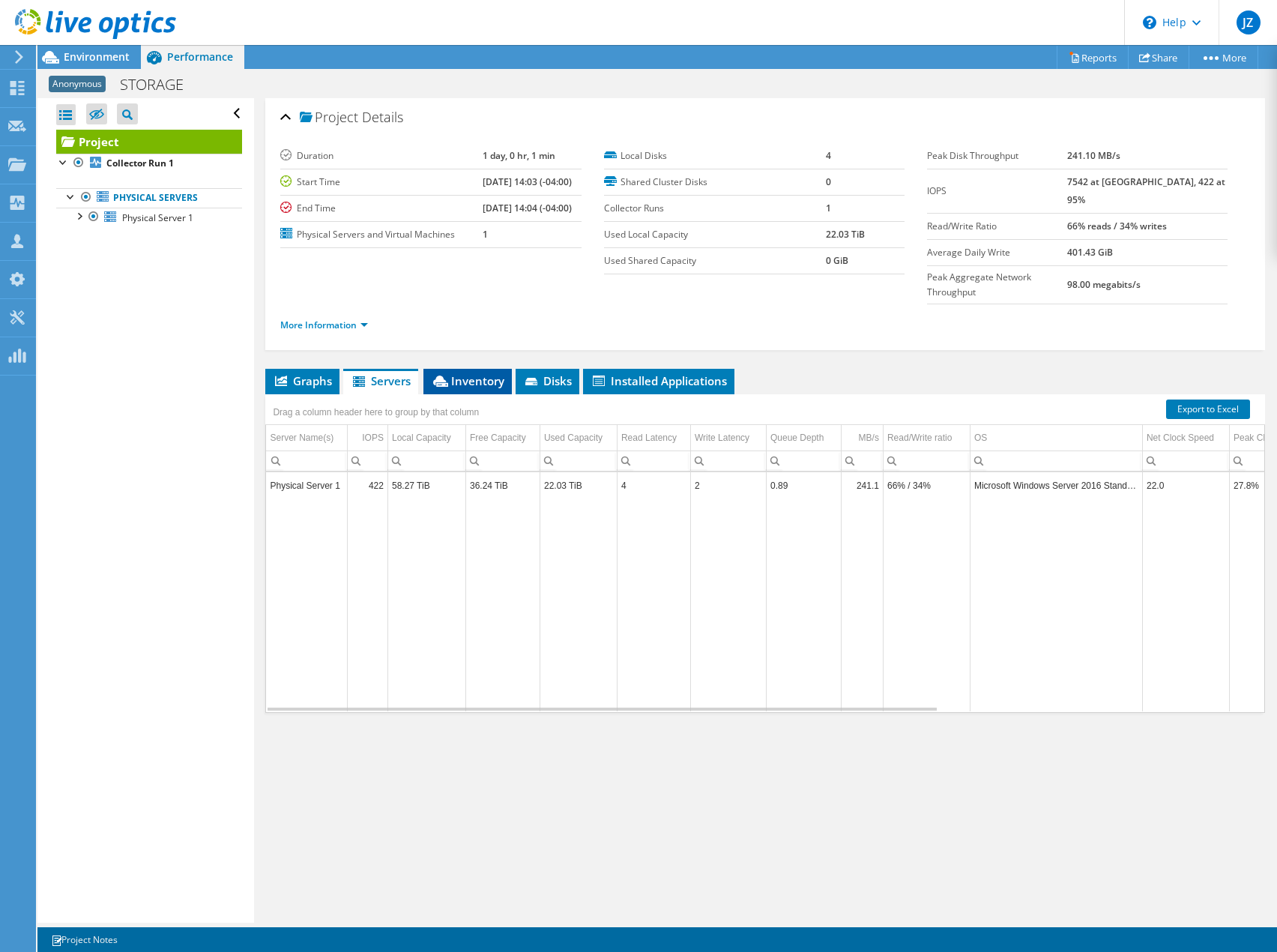
click at [478, 373] on span "Inventory" at bounding box center [468, 380] width 74 height 15
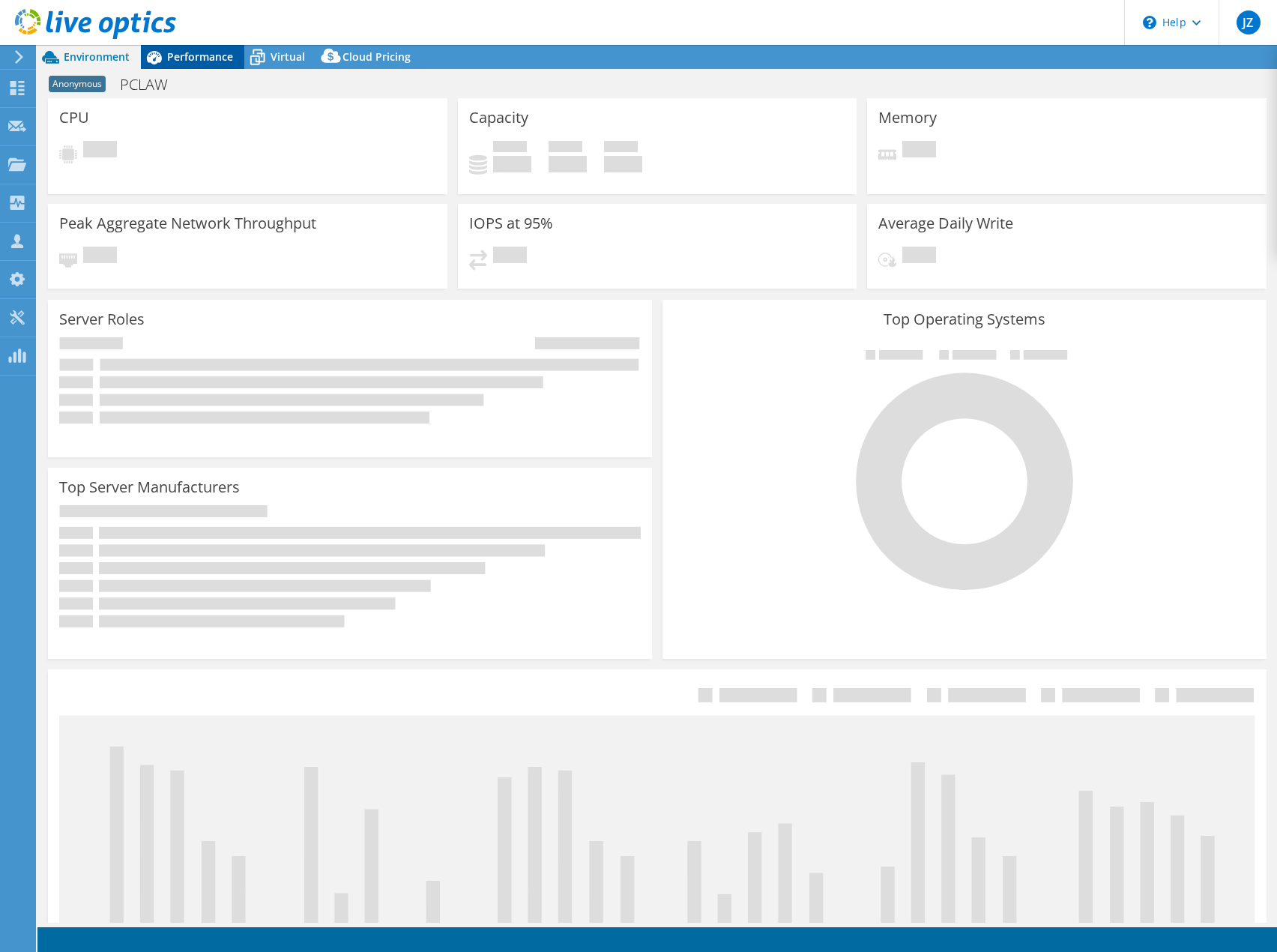
click at [204, 61] on span "Performance" at bounding box center [199, 56] width 66 height 14
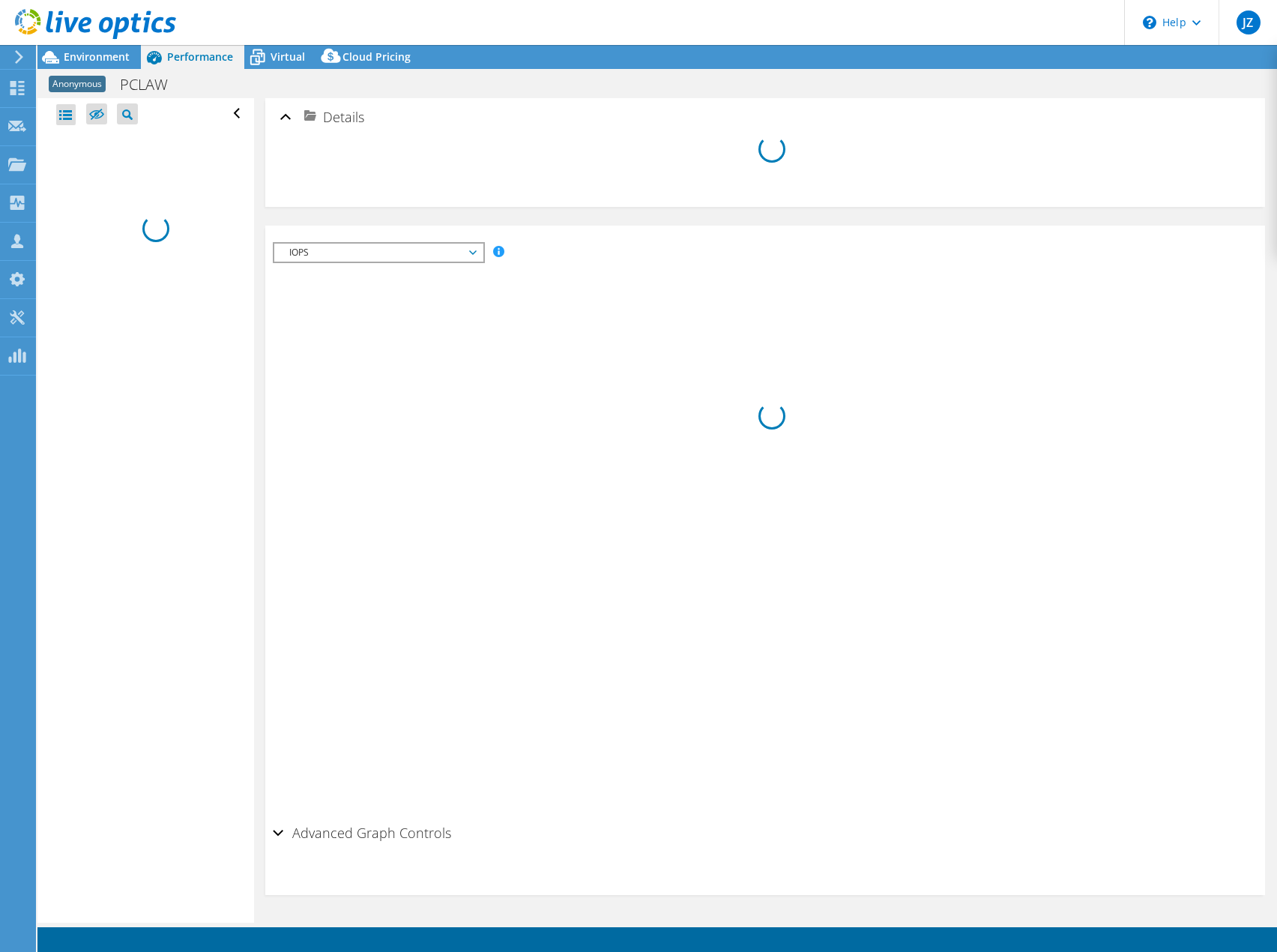
select select "USD"
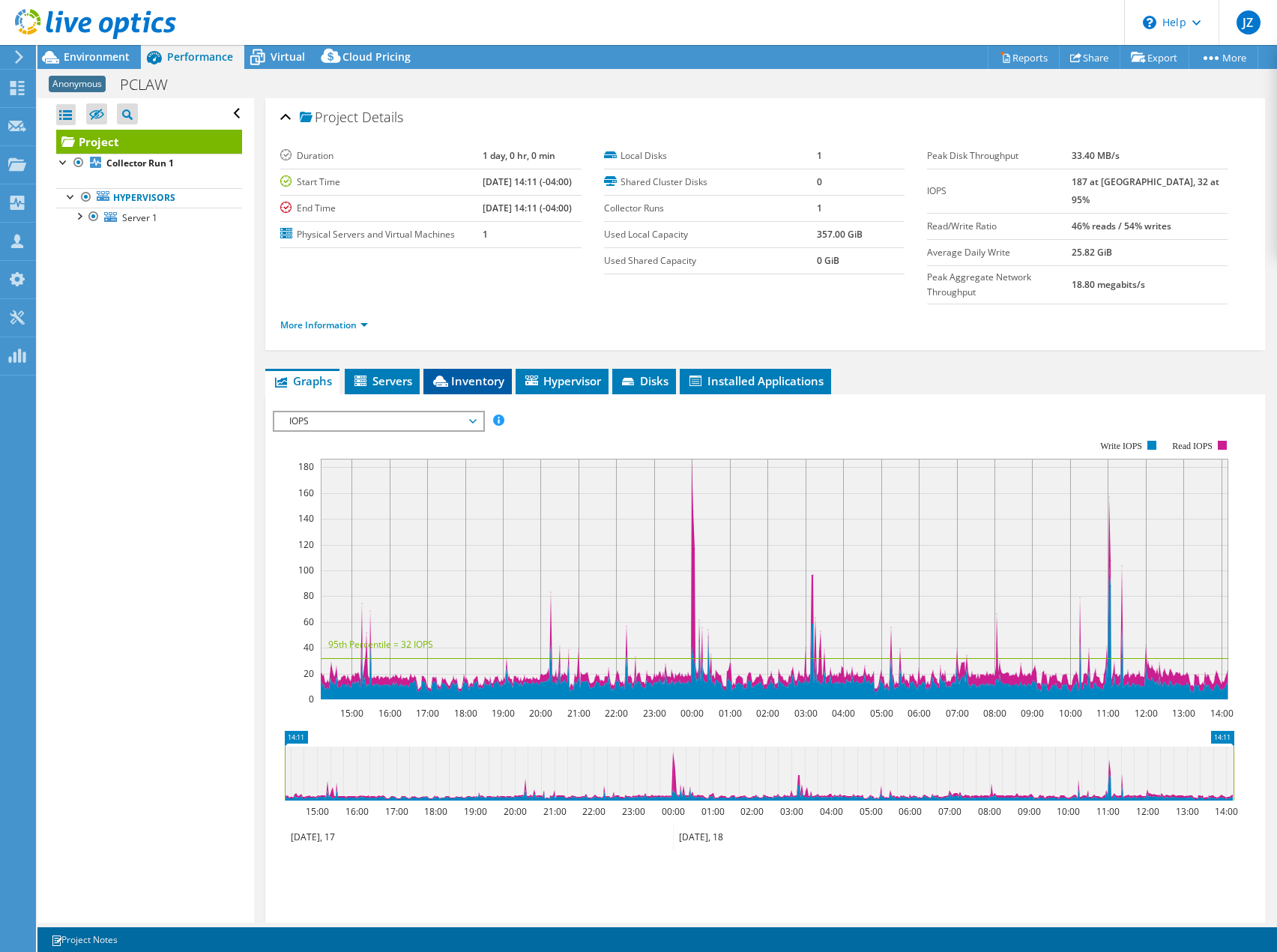
click at [481, 373] on span "Inventory" at bounding box center [468, 380] width 74 height 15
